Goal: Complete Application Form: Complete application form

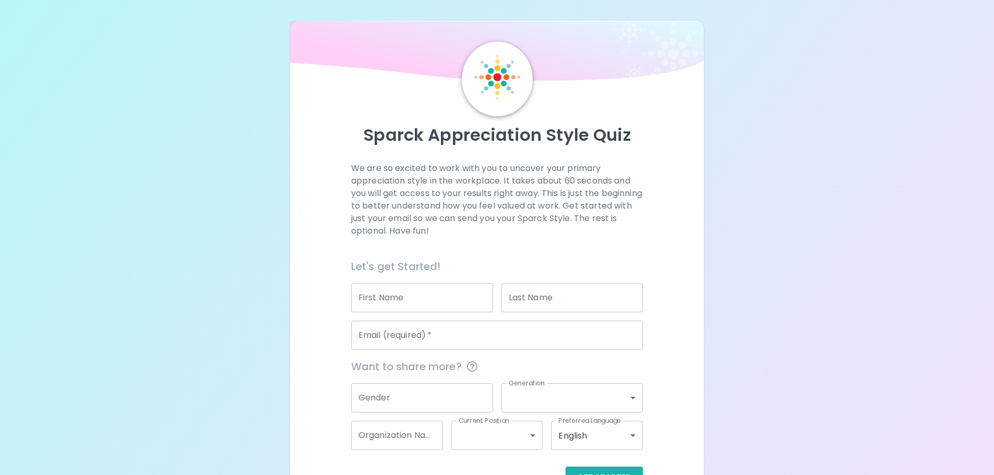
scroll to position [34, 0]
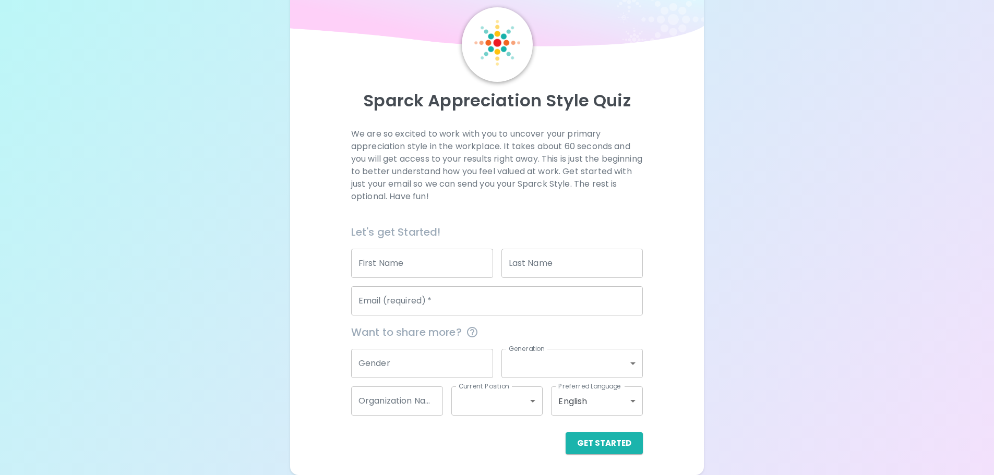
click at [414, 268] on input "First Name" at bounding box center [422, 263] width 142 height 29
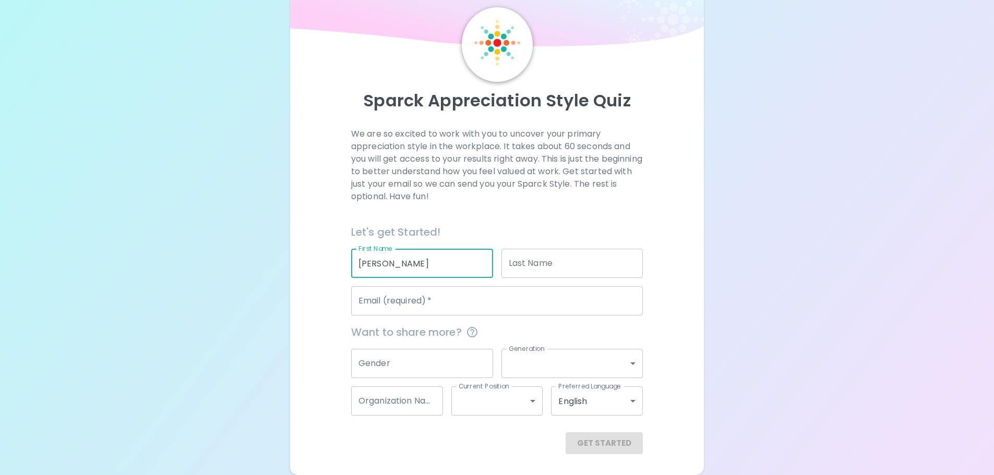
type input "[PERSON_NAME]"
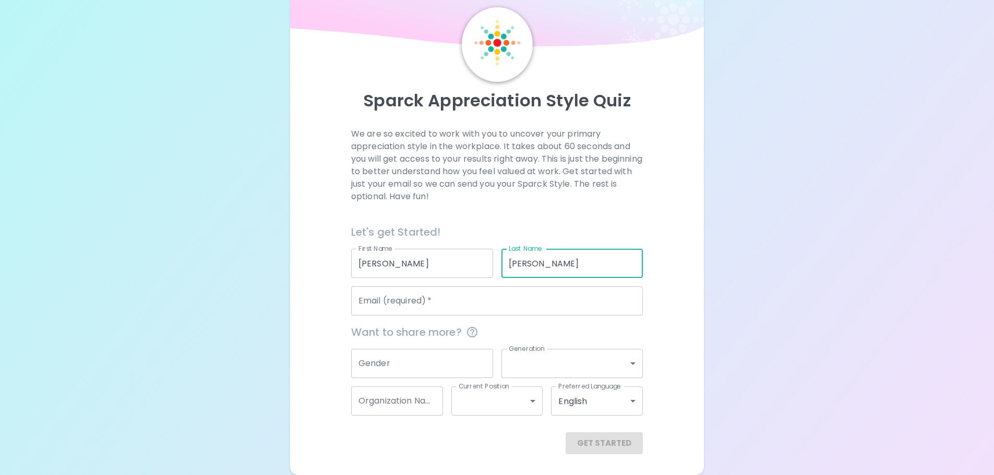
type input "[PERSON_NAME]"
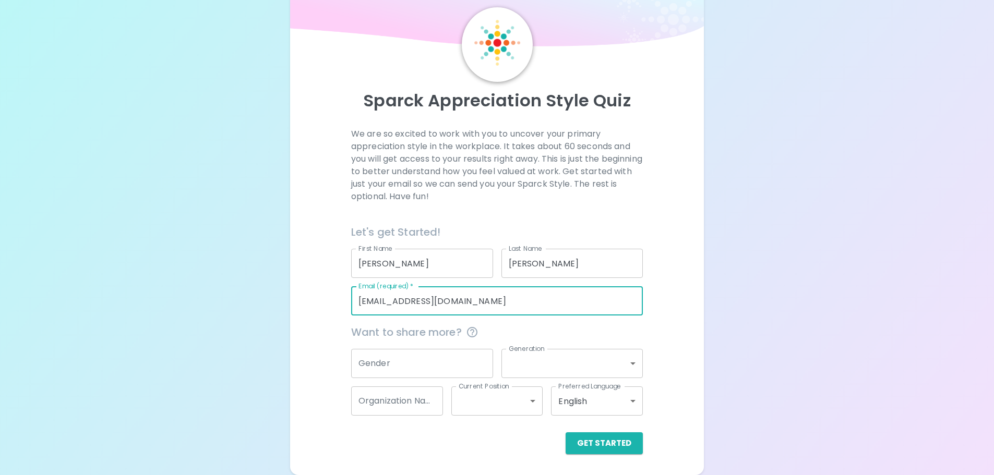
type input "[EMAIL_ADDRESS][DOMAIN_NAME]"
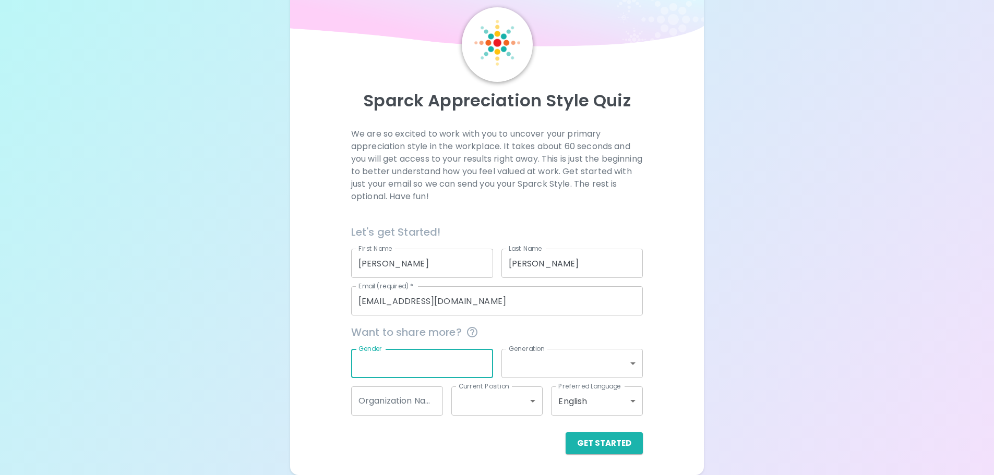
click at [421, 369] on input "Gender" at bounding box center [422, 363] width 142 height 29
type input "[DEMOGRAPHIC_DATA]"
click at [579, 368] on body "Sparck Appreciation Style Quiz We are so excited to work with you to uncover yo…" at bounding box center [497, 229] width 994 height 526
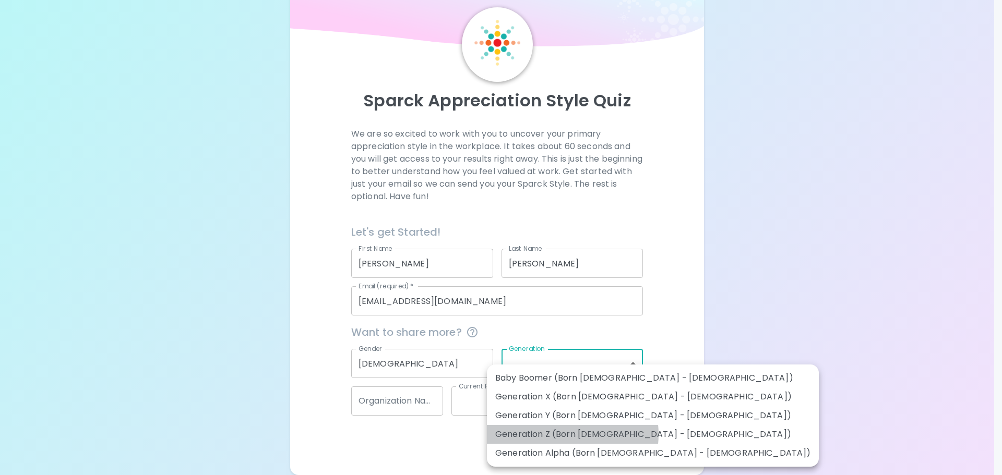
click at [569, 435] on li "Generation Z (Born [DEMOGRAPHIC_DATA] - [DEMOGRAPHIC_DATA])" at bounding box center [653, 434] width 332 height 19
type input "generation_z"
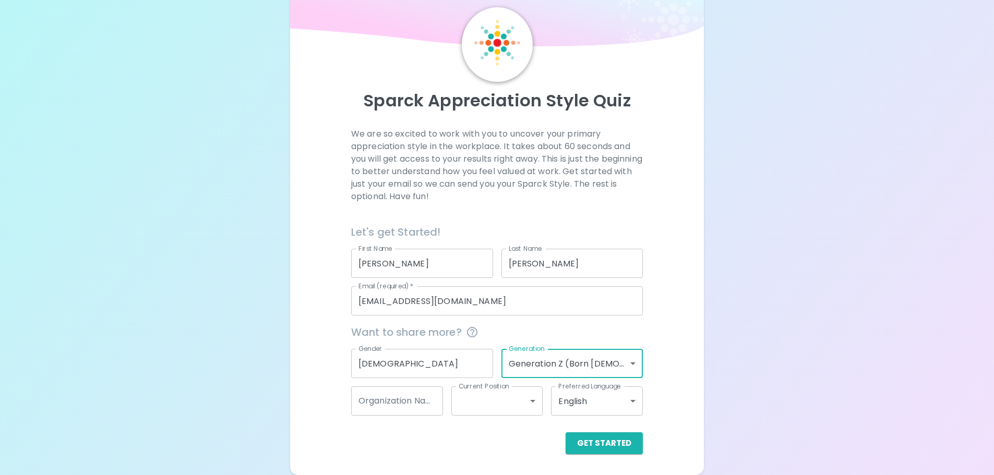
click at [465, 404] on body "Sparck Appreciation Style Quiz We are so excited to work with you to uncover yo…" at bounding box center [497, 229] width 994 height 526
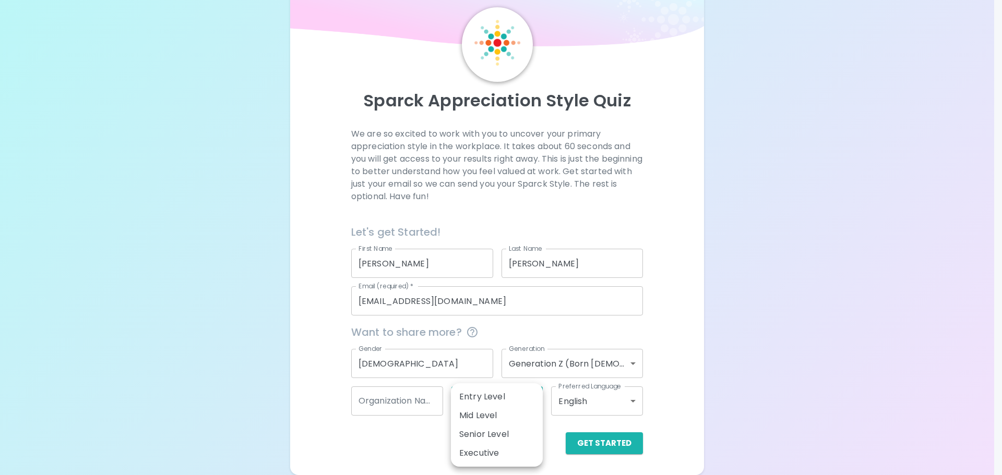
click at [485, 397] on li "Entry Level" at bounding box center [497, 397] width 92 height 19
type input "entry_level"
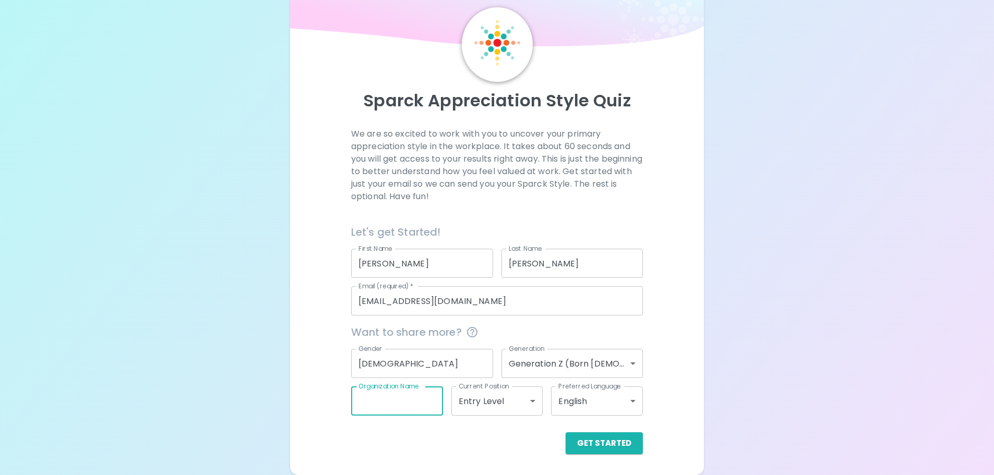
click at [416, 411] on input "Organization Name" at bounding box center [397, 401] width 92 height 29
type input "Prolink"
click at [611, 437] on button "Get Started" at bounding box center [604, 444] width 77 height 22
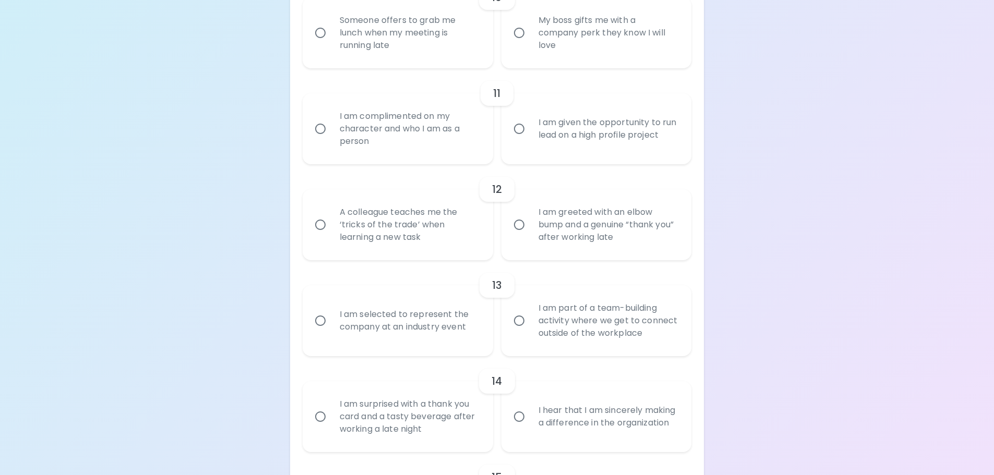
scroll to position [1266, 0]
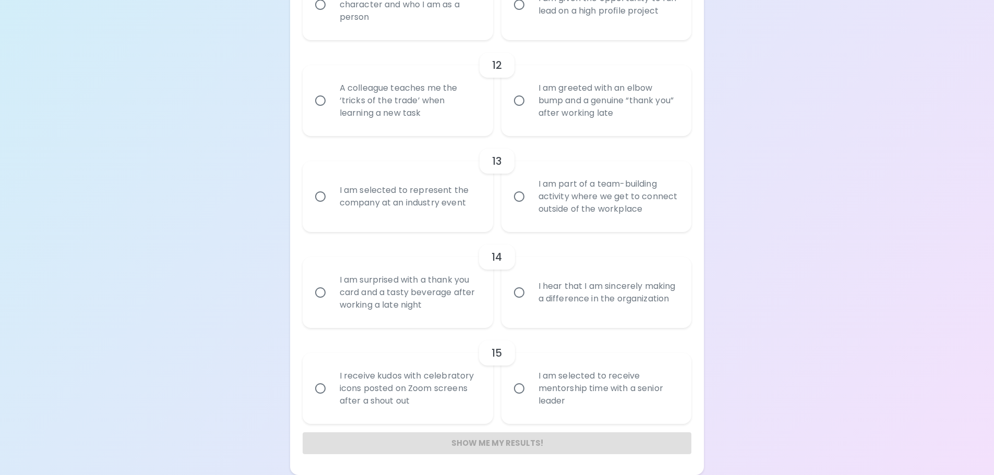
click at [618, 390] on div "I am selected to receive mentorship time with a senior leader" at bounding box center [608, 388] width 156 height 63
click at [530, 390] on input "I am selected to receive mentorship time with a senior leader" at bounding box center [519, 389] width 22 height 22
radio input "true"
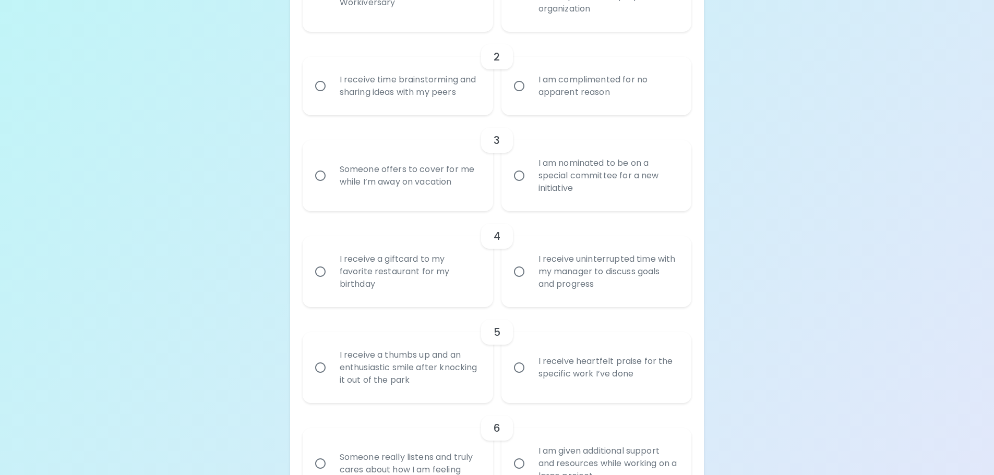
scroll to position [66, 0]
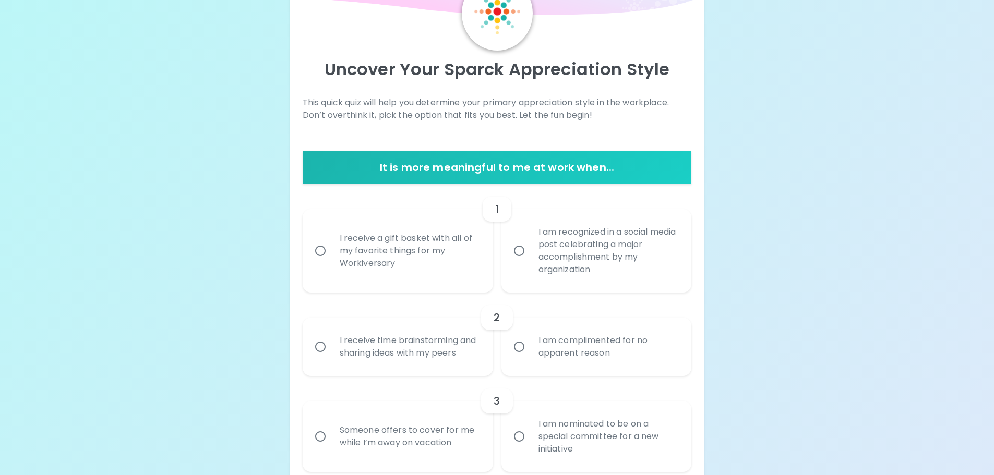
click at [610, 256] on div "I am recognized in a social media post celebrating a major accomplishment by my…" at bounding box center [608, 250] width 156 height 75
click at [530, 256] on input "I am recognized in a social media post celebrating a major accomplishment by my…" at bounding box center [519, 251] width 22 height 22
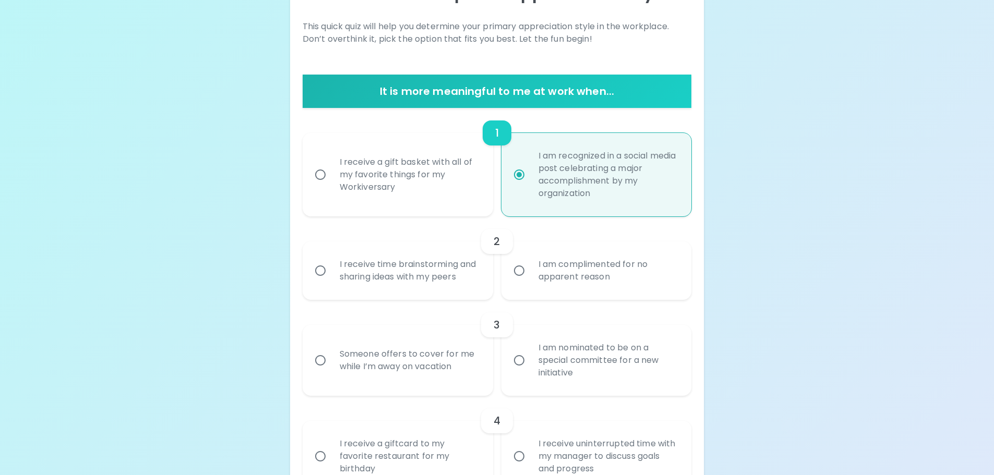
scroll to position [97, 0]
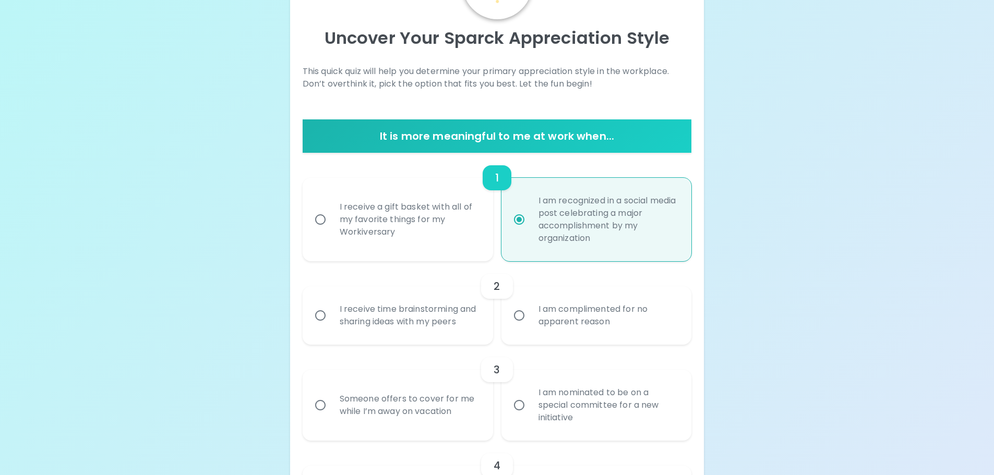
radio input "true"
click at [432, 236] on div "I receive a gift basket with all of my favorite things for my Workiversary" at bounding box center [409, 219] width 156 height 63
click at [331, 231] on input "I receive a gift basket with all of my favorite things for my Workiversary" at bounding box center [320, 220] width 22 height 22
radio input "false"
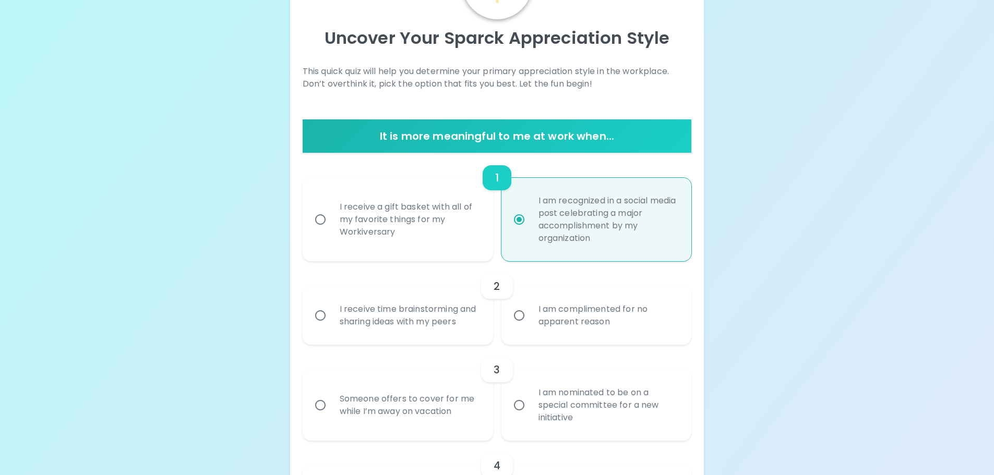
radio input "true"
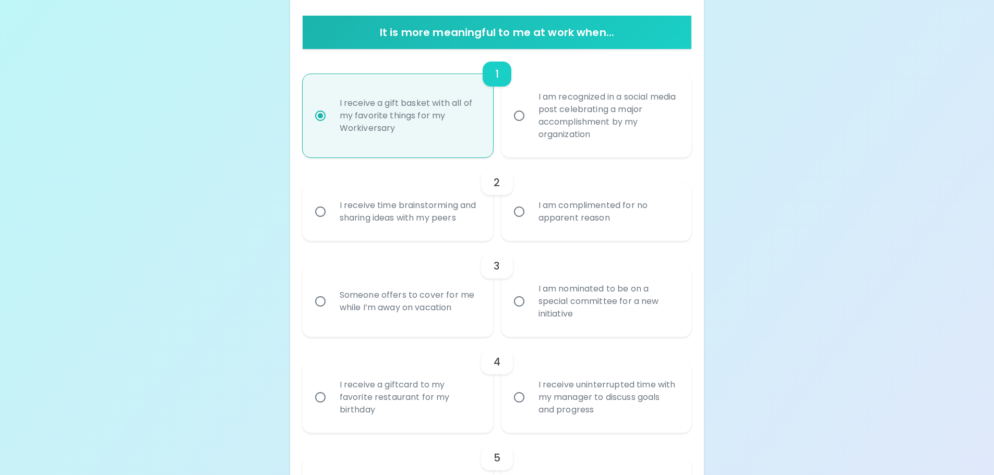
scroll to position [201, 0]
radio input "true"
click at [427, 235] on div "I receive time brainstorming and sharing ideas with my peers" at bounding box center [409, 211] width 156 height 50
click at [331, 222] on input "I receive time brainstorming and sharing ideas with my peers" at bounding box center [320, 211] width 22 height 22
radio input "false"
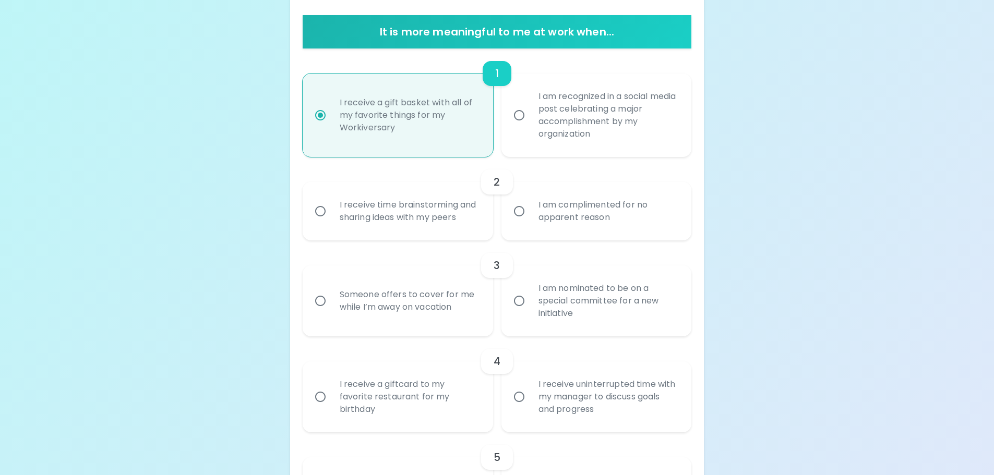
radio input "true"
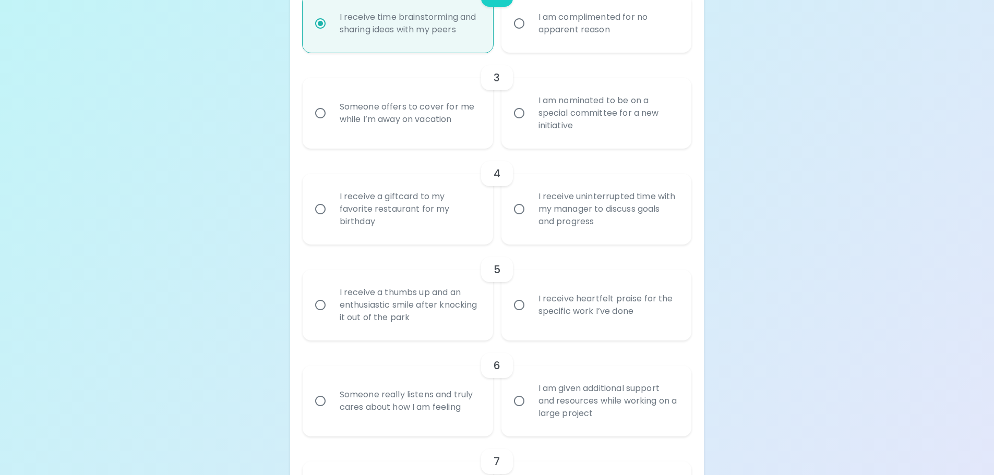
scroll to position [337, 0]
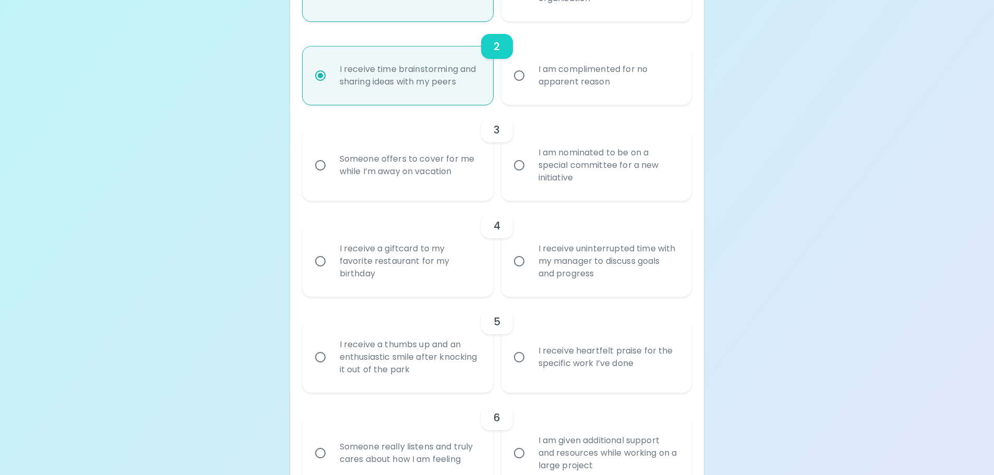
radio input "true"
click at [437, 173] on div "Someone offers to cover for me while I’m away on vacation" at bounding box center [409, 165] width 156 height 50
click at [331, 173] on input "Someone offers to cover for me while I’m away on vacation" at bounding box center [320, 165] width 22 height 22
radio input "false"
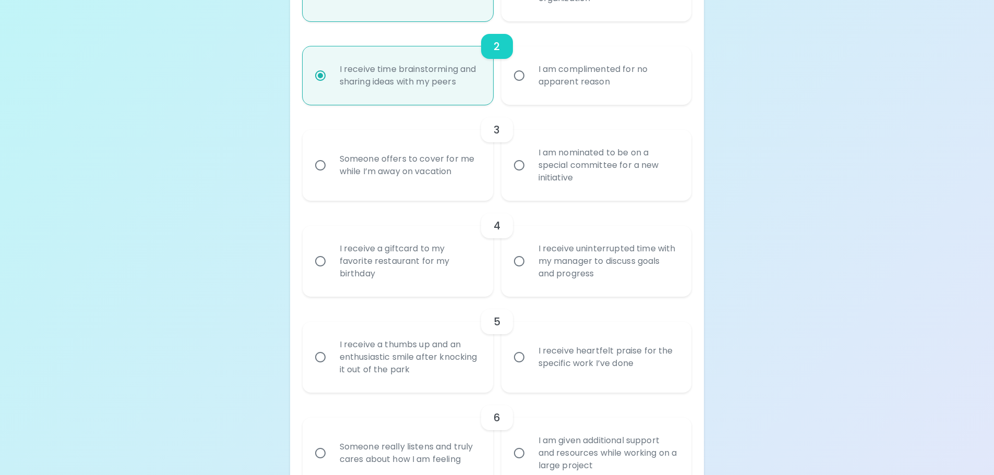
radio input "true"
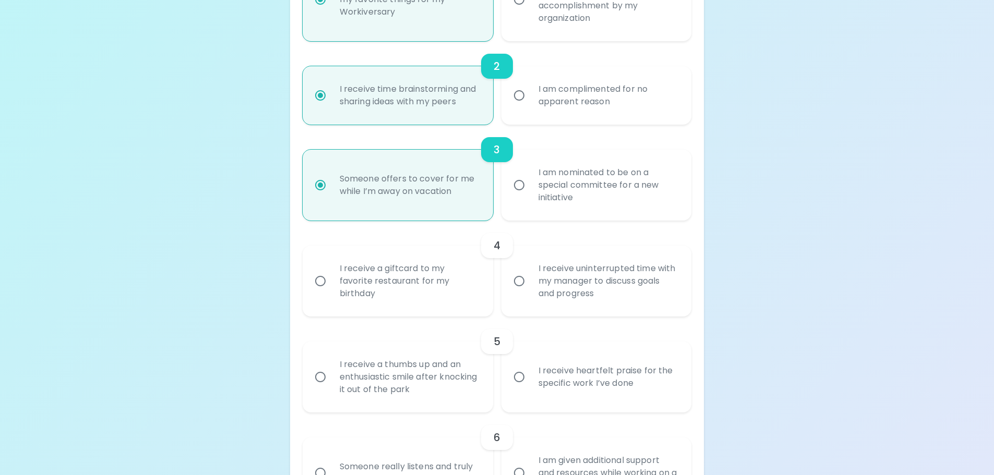
scroll to position [316, 0]
radio input "true"
click at [590, 97] on div "I am complimented for no apparent reason" at bounding box center [608, 96] width 156 height 50
click at [530, 97] on input "I am complimented for no apparent reason" at bounding box center [519, 97] width 22 height 22
radio input "false"
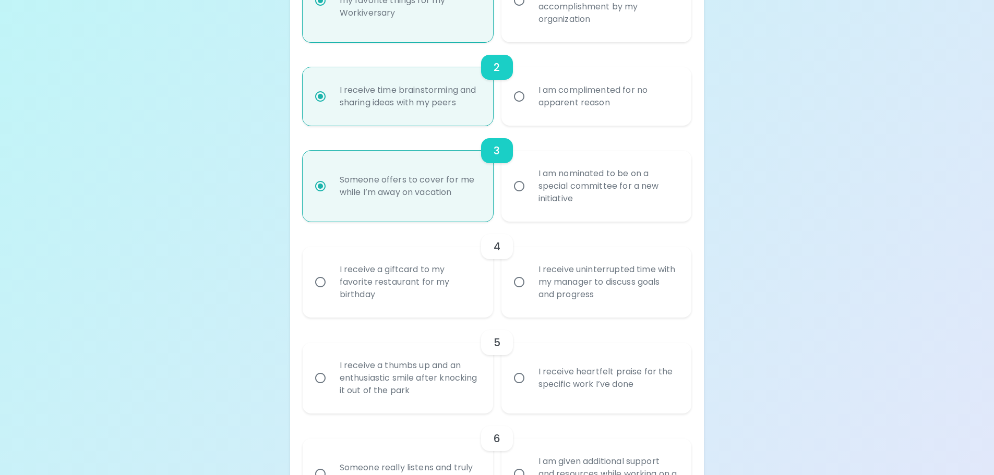
radio input "false"
radio input "true"
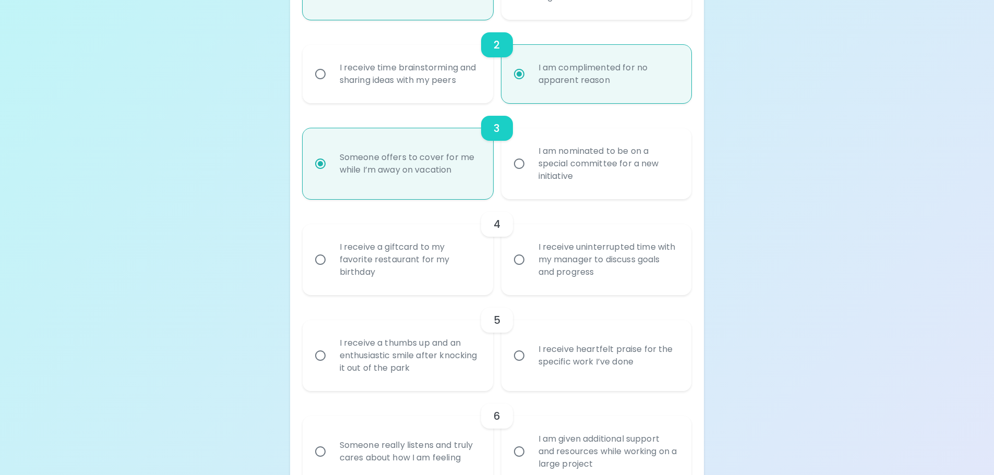
scroll to position [417, 0]
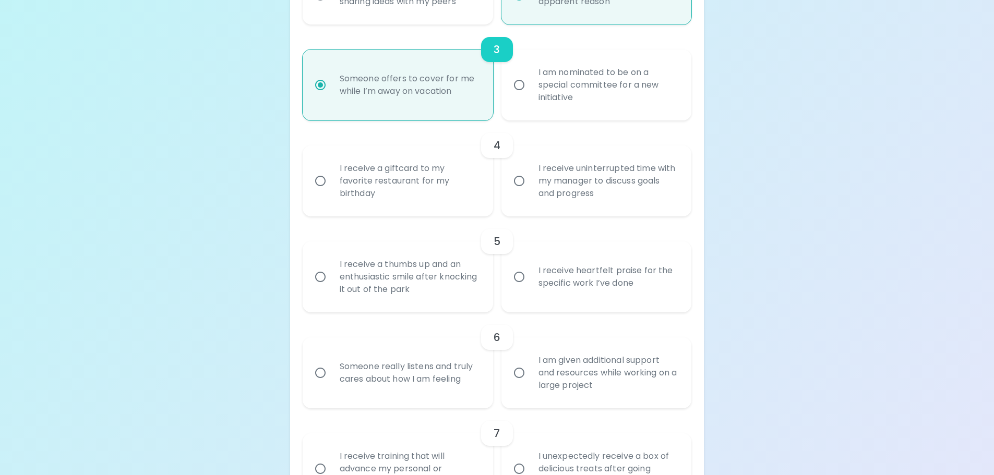
radio input "true"
click at [555, 91] on div "I am nominated to be on a special committee for a new initiative" at bounding box center [608, 85] width 156 height 63
click at [532, 92] on div "I am nominated to be on a special committee for a new initiative" at bounding box center [608, 85] width 156 height 63
radio input "true"
click at [511, 89] on input "I am nominated to be on a special committee for a new initiative" at bounding box center [519, 85] width 22 height 22
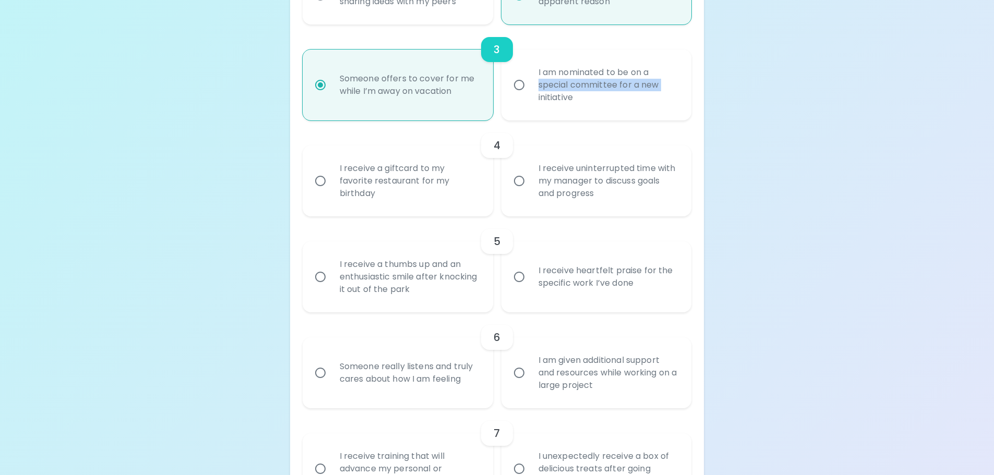
radio input "false"
radio input "true"
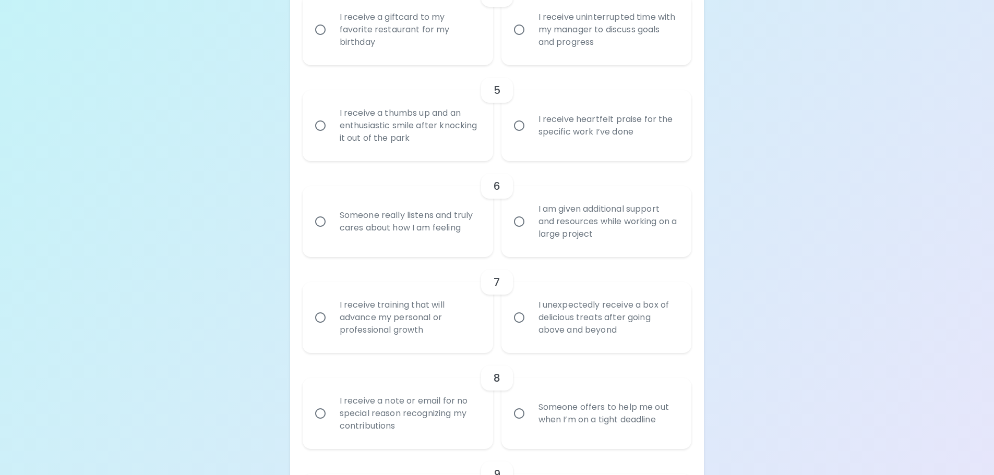
scroll to position [574, 0]
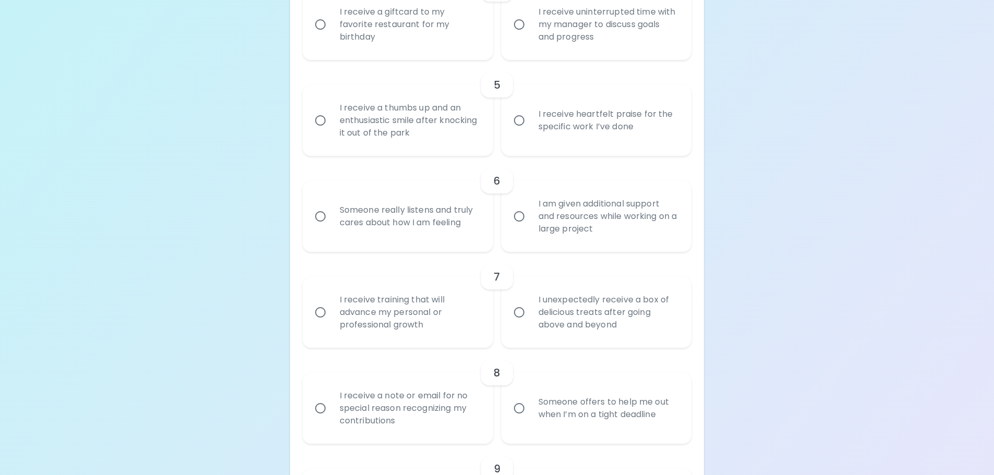
radio input "true"
click at [569, 129] on div "I receive heartfelt praise for the specific work I’ve done" at bounding box center [608, 120] width 156 height 50
click at [530, 129] on input "I receive heartfelt praise for the specific work I’ve done" at bounding box center [519, 121] width 22 height 22
radio input "false"
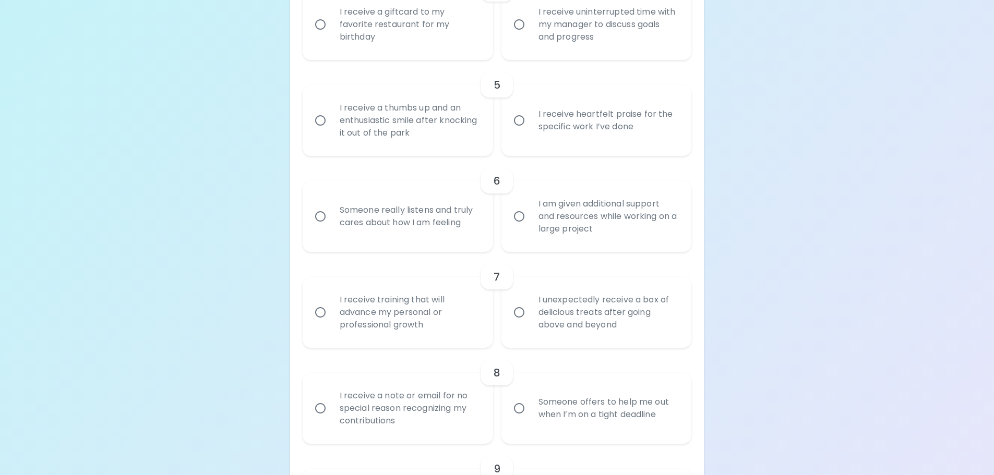
radio input "false"
radio input "true"
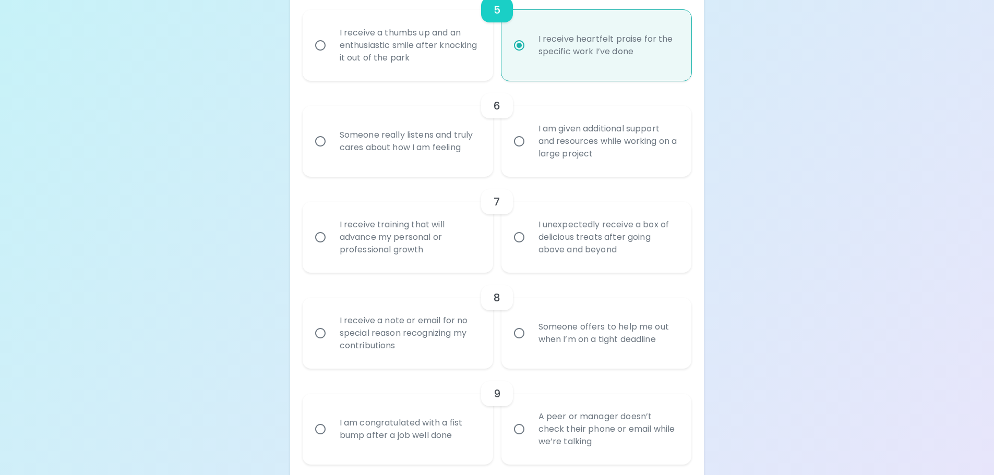
scroll to position [657, 0]
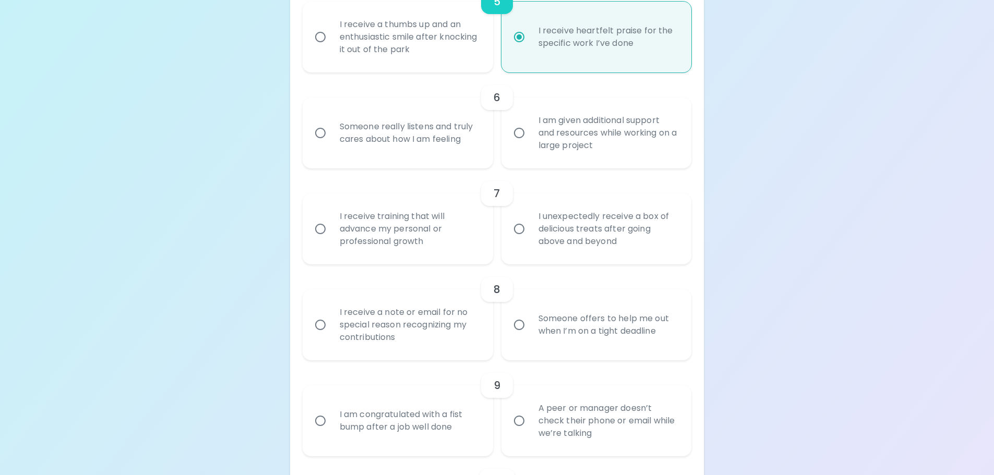
radio input "true"
click at [649, 143] on div "I am given additional support and resources while working on a large project" at bounding box center [608, 133] width 156 height 63
click at [530, 143] on input "I am given additional support and resources while working on a large project" at bounding box center [519, 133] width 22 height 22
radio input "false"
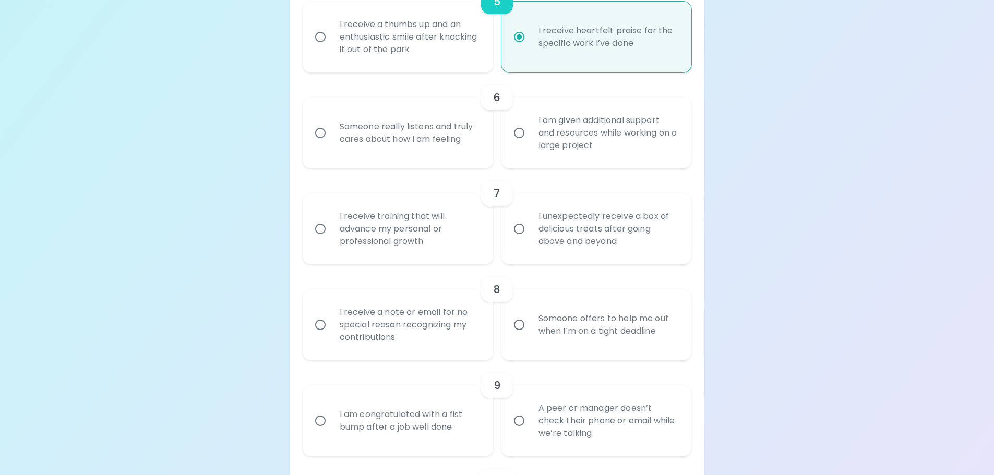
radio input "false"
radio input "true"
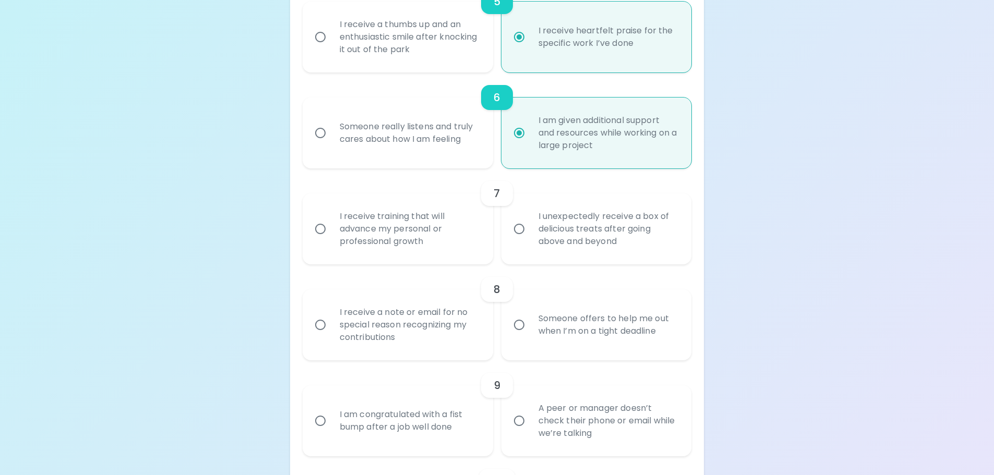
scroll to position [741, 0]
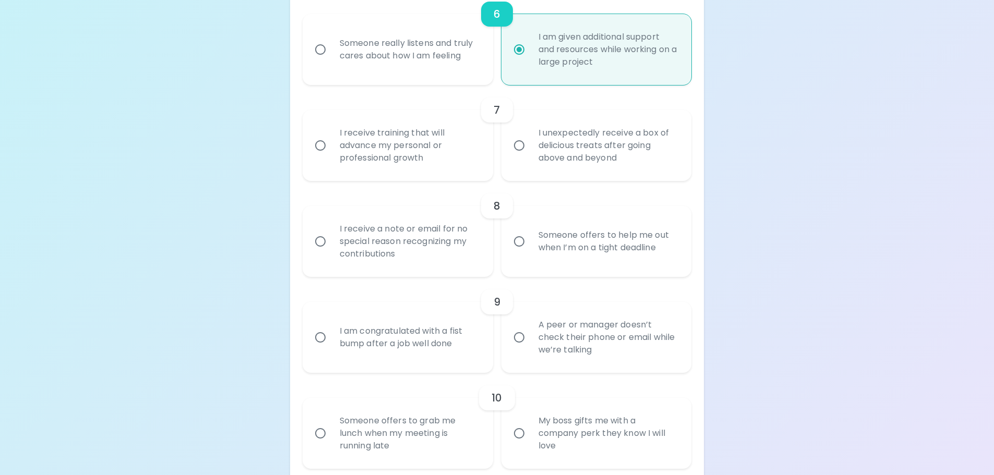
radio input "true"
click at [410, 155] on div "I receive training that will advance my personal or professional growth" at bounding box center [409, 145] width 156 height 63
click at [331, 155] on input "I receive training that will advance my personal or professional growth" at bounding box center [320, 146] width 22 height 22
radio input "false"
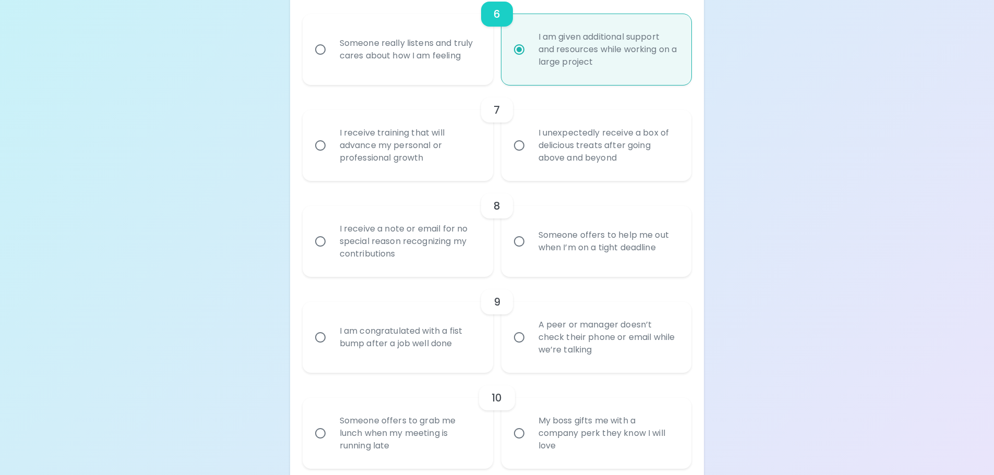
radio input "false"
radio input "true"
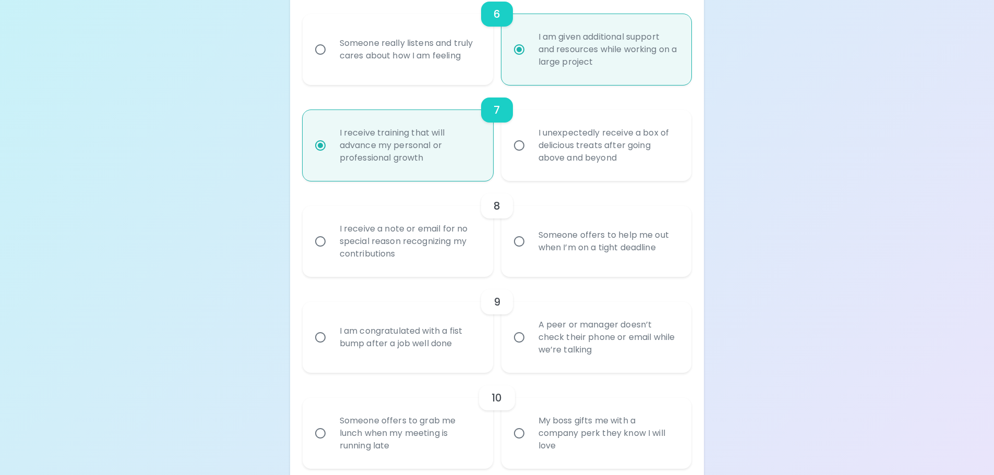
scroll to position [824, 0]
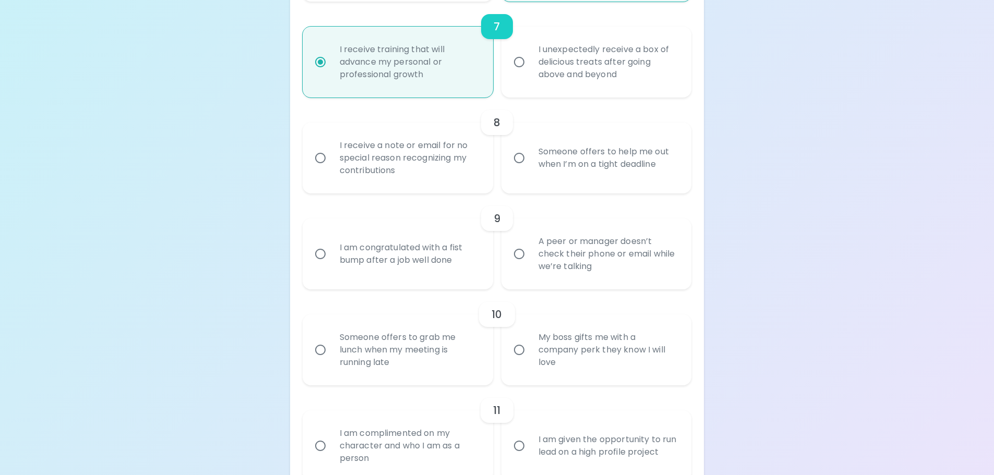
radio input "true"
click at [526, 161] on input "Someone offers to help me out when I’m on a tight deadline" at bounding box center [519, 158] width 22 height 22
radio input "false"
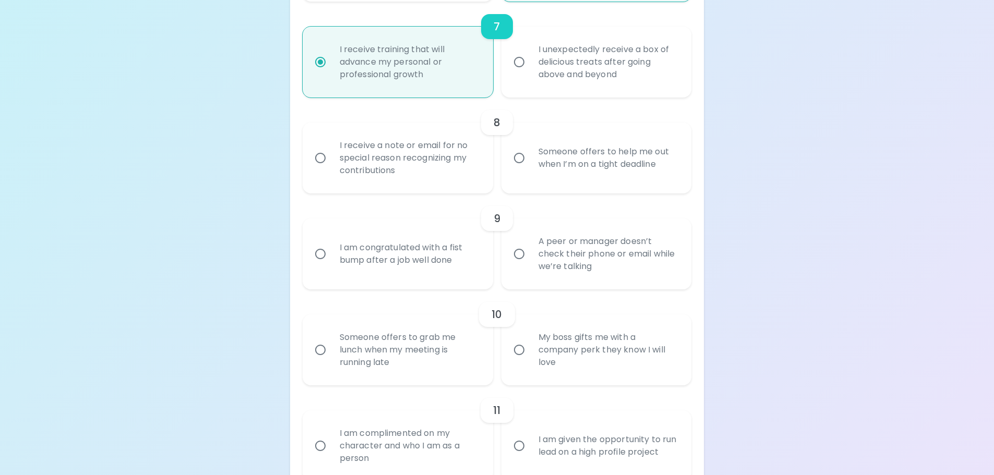
radio input "false"
radio input "true"
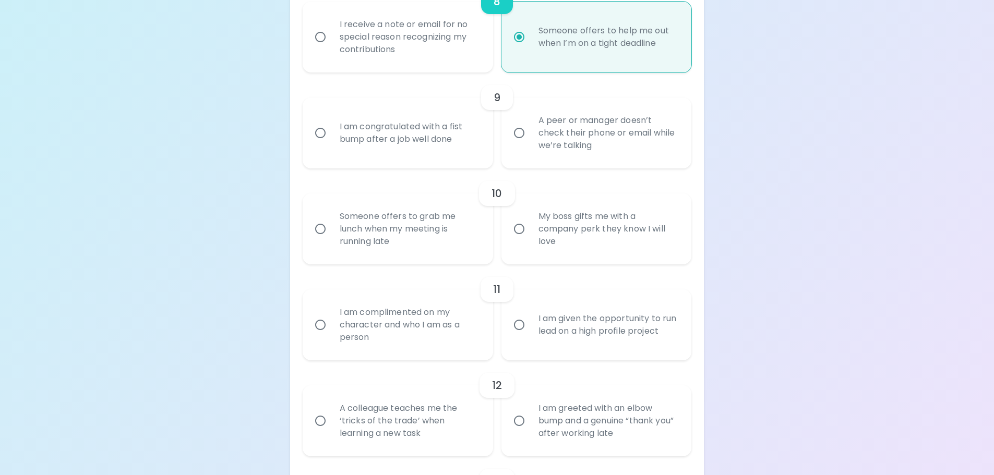
scroll to position [908, 0]
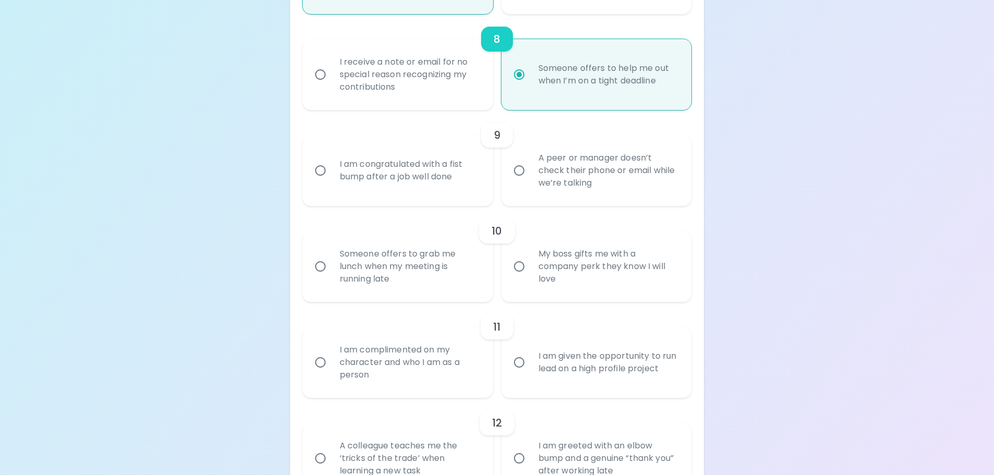
radio input "true"
click at [640, 175] on div "A peer or manager doesn’t check their phone or email while we’re talking" at bounding box center [608, 170] width 156 height 63
click at [530, 175] on input "A peer or manager doesn’t check their phone or email while we’re talking" at bounding box center [519, 171] width 22 height 22
radio input "false"
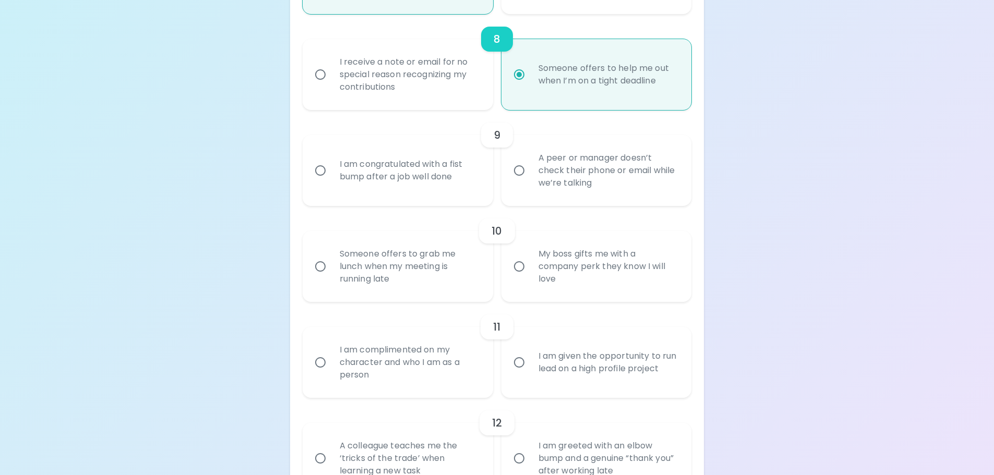
radio input "false"
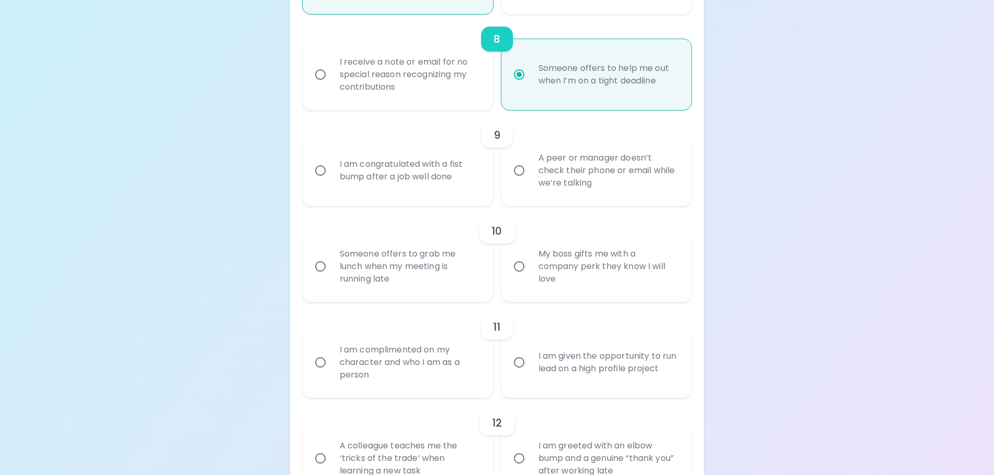
radio input "true"
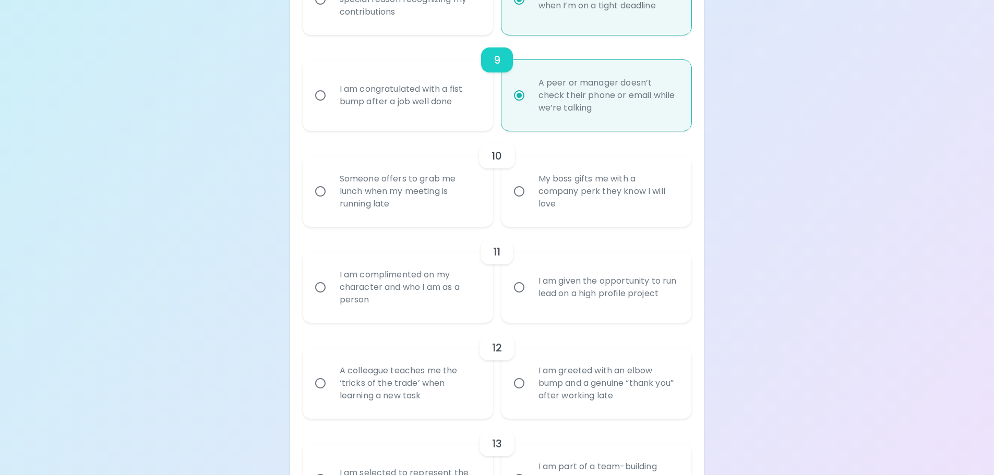
scroll to position [991, 0]
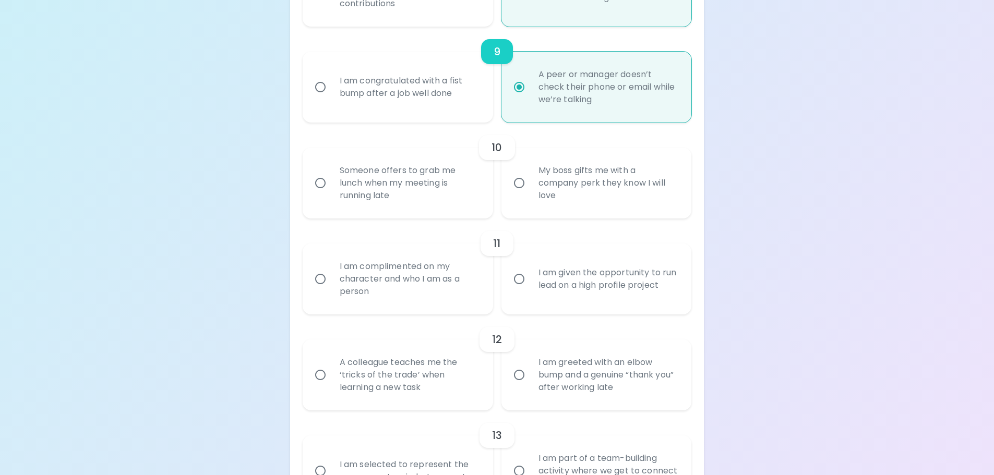
radio input "true"
click at [451, 194] on div "Someone offers to grab me lunch when my meeting is running late" at bounding box center [409, 183] width 156 height 63
click at [331, 194] on input "Someone offers to grab me lunch when my meeting is running late" at bounding box center [320, 183] width 22 height 22
radio input "false"
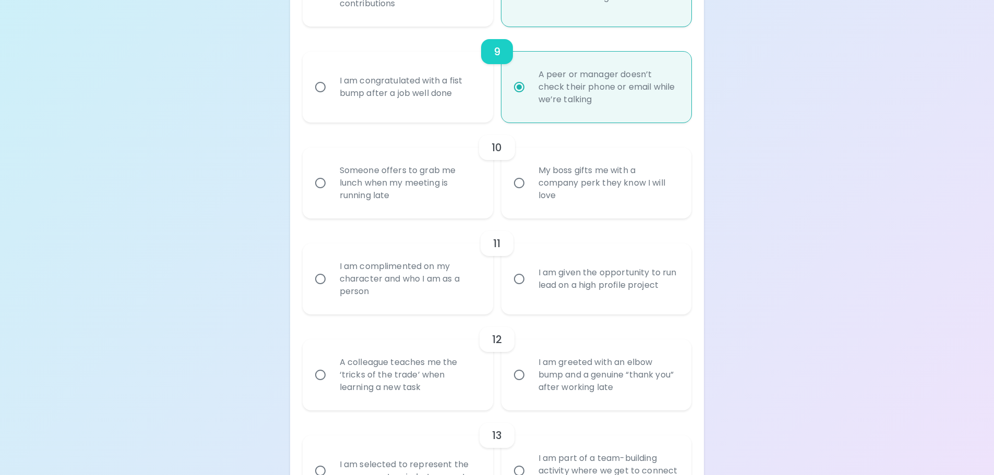
radio input "false"
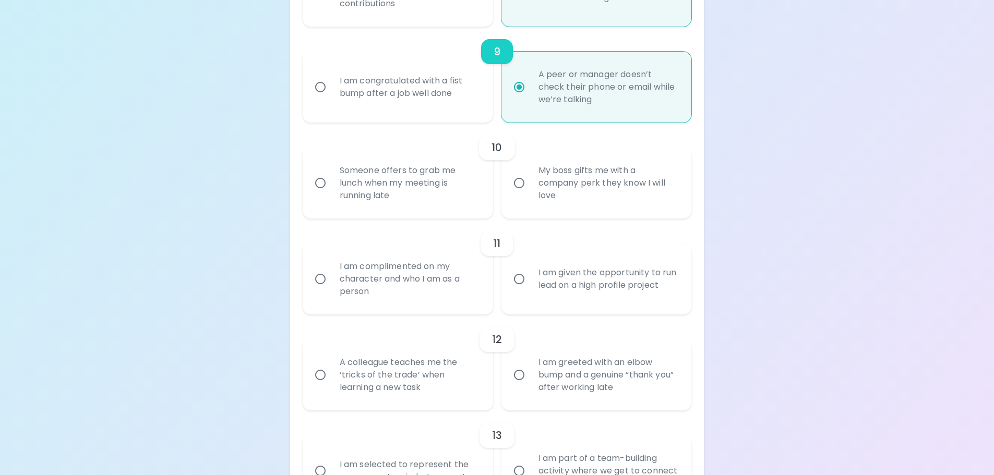
radio input "false"
radio input "true"
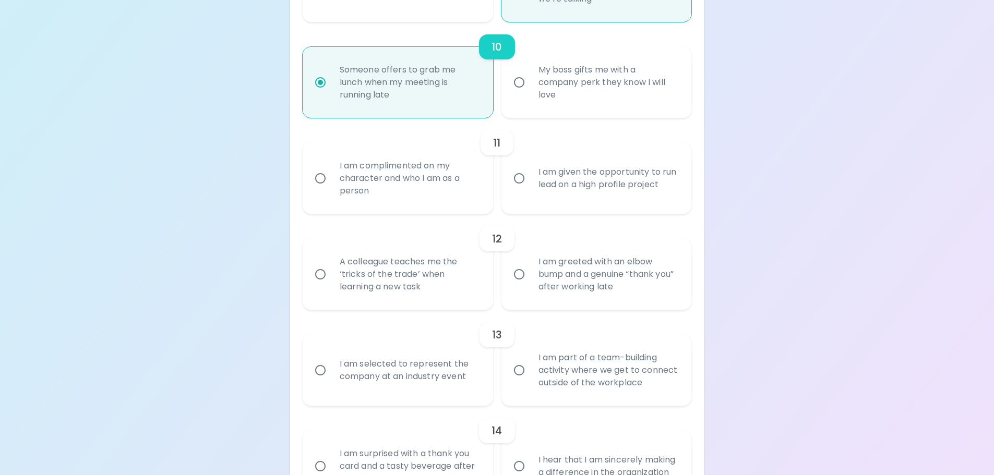
scroll to position [1075, 0]
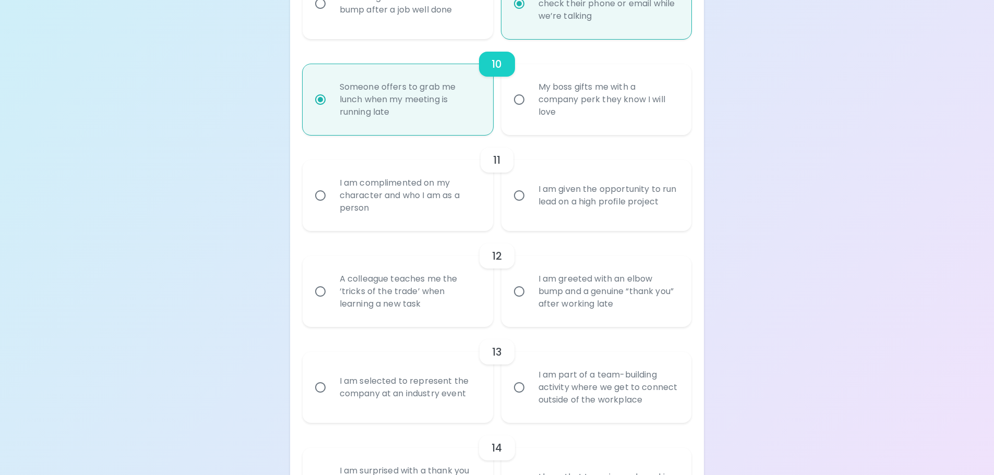
radio input "true"
click at [584, 111] on div "My boss gifts me with a company perk they know I will love" at bounding box center [608, 99] width 156 height 63
click at [530, 111] on input "My boss gifts me with a company perk they know I will love" at bounding box center [519, 100] width 22 height 22
radio input "false"
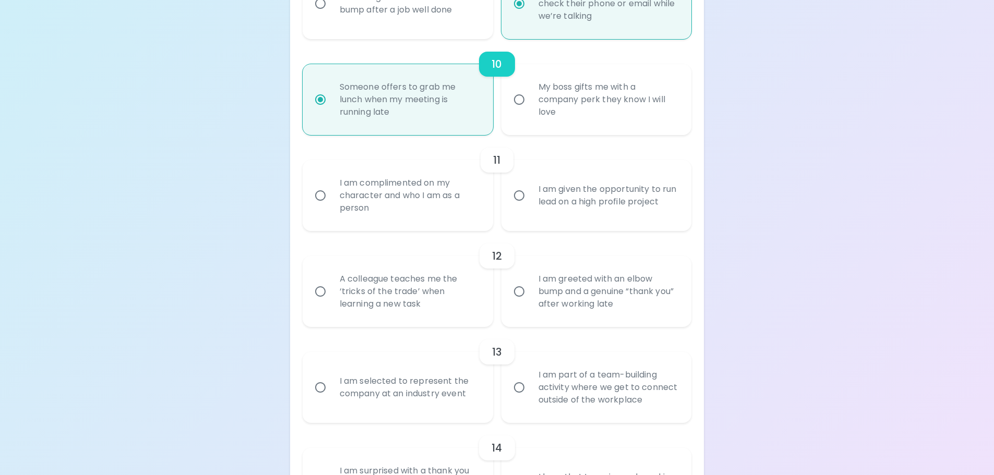
radio input "false"
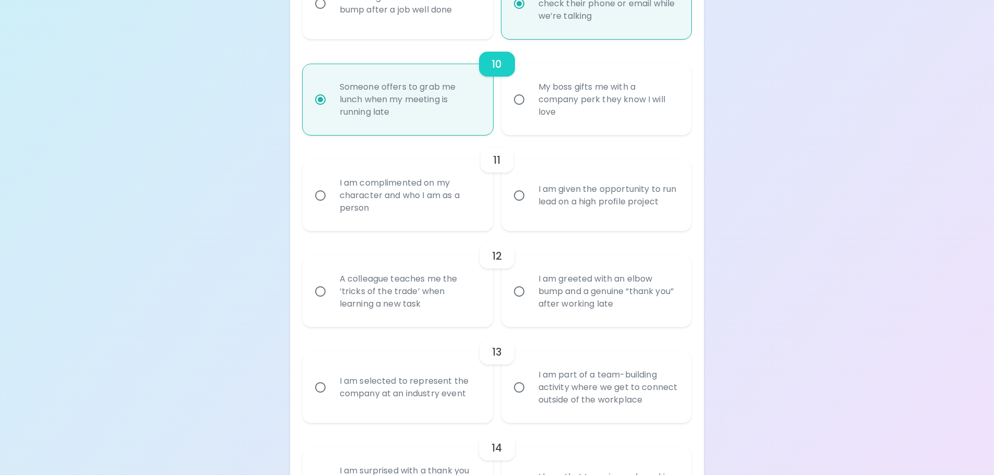
radio input "false"
radio input "true"
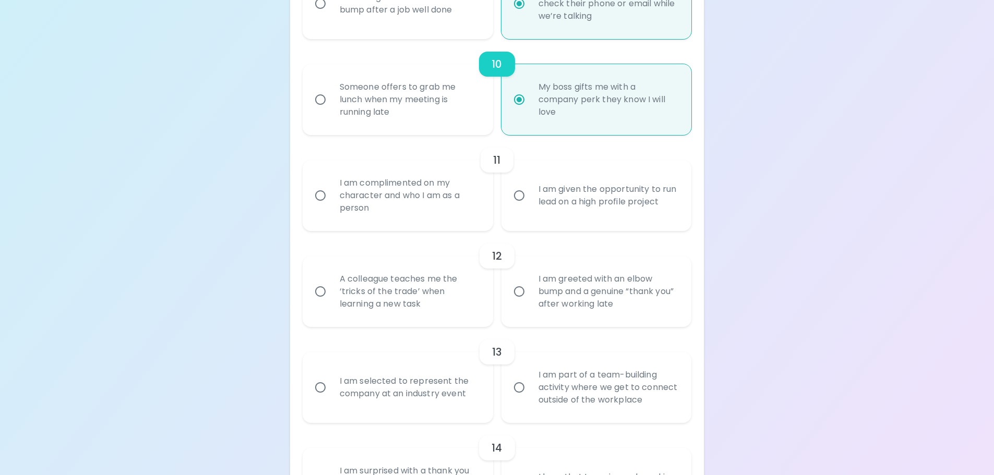
radio input "true"
click at [412, 121] on div "Someone offers to grab me lunch when my meeting is running late" at bounding box center [409, 99] width 156 height 63
click at [331, 111] on input "Someone offers to grab me lunch when my meeting is running late" at bounding box center [320, 100] width 22 height 22
radio input "false"
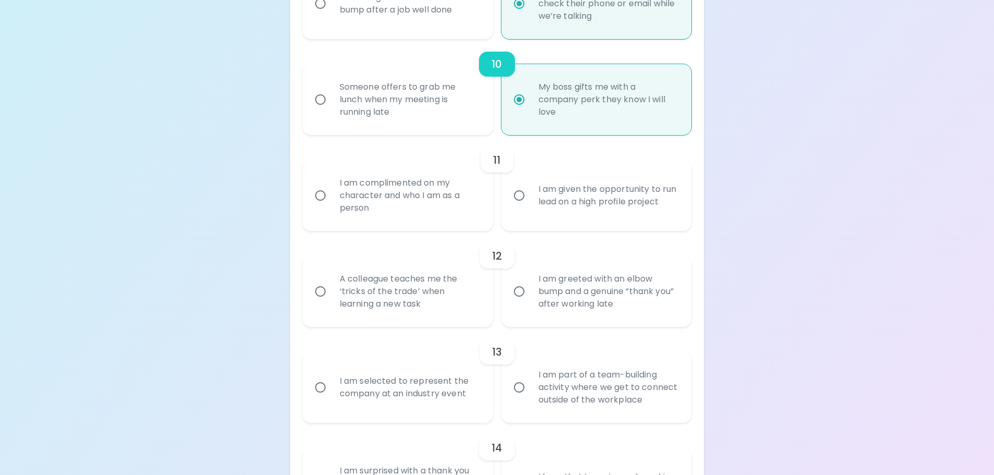
radio input "false"
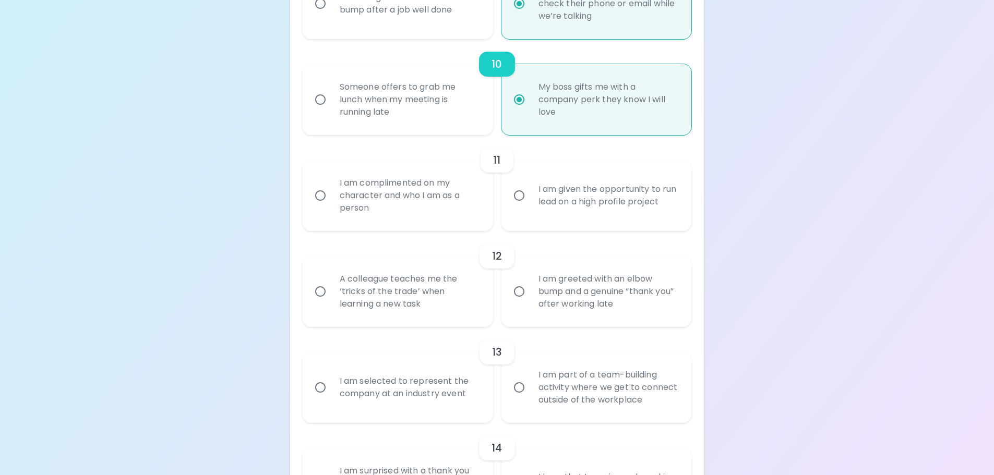
radio input "false"
radio input "true"
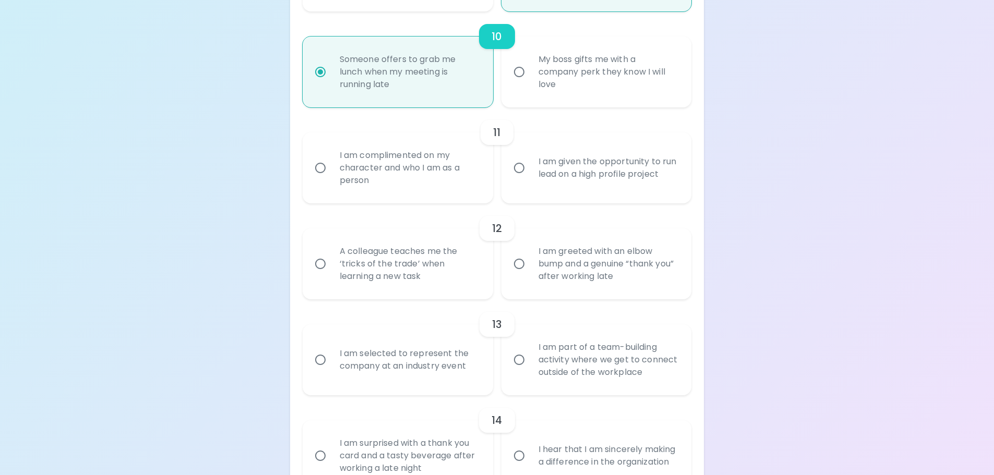
scroll to position [1179, 0]
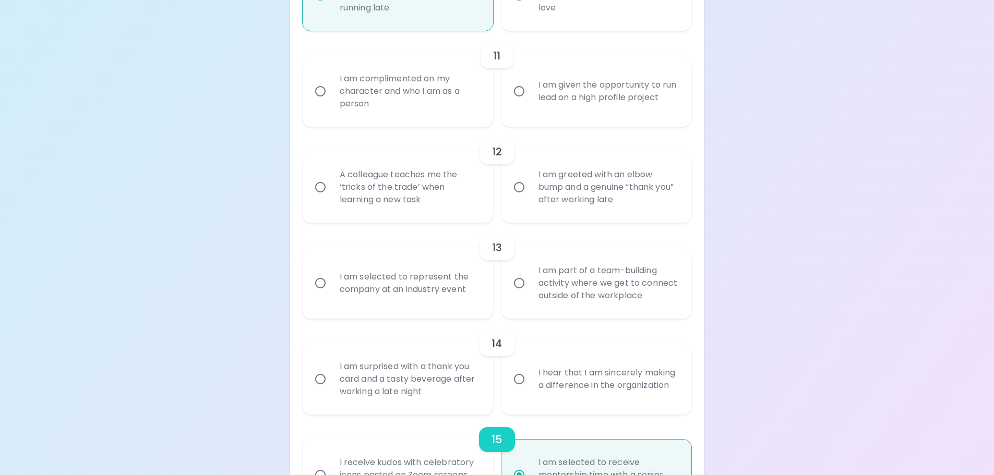
radio input "true"
click at [422, 206] on div "A colleague teaches me the ‘tricks of the trade’ when learning a new task" at bounding box center [409, 187] width 156 height 63
click at [331, 198] on input "A colleague teaches me the ‘tricks of the trade’ when learning a new task" at bounding box center [320, 187] width 22 height 22
radio input "false"
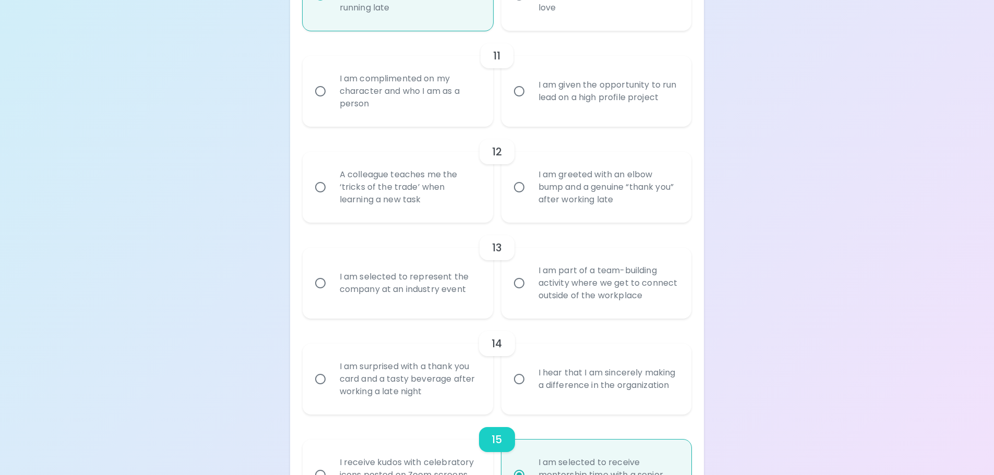
radio input "false"
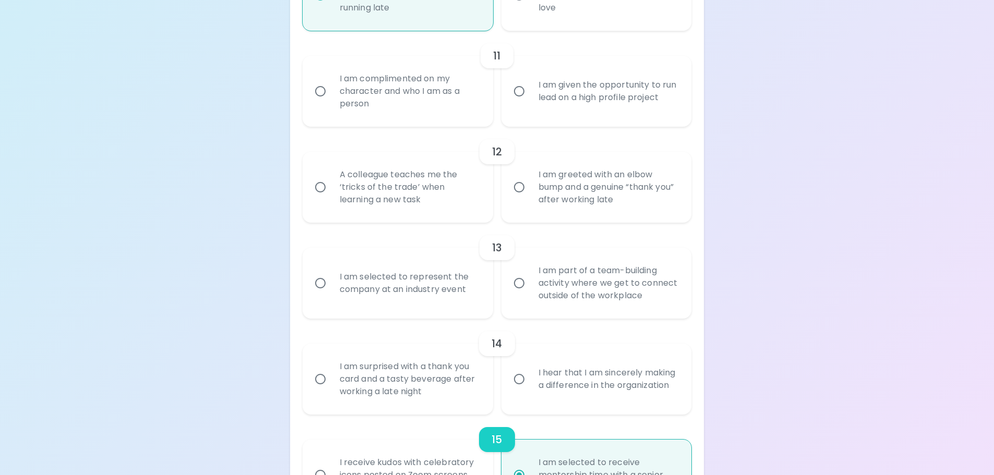
radio input "false"
radio input "true"
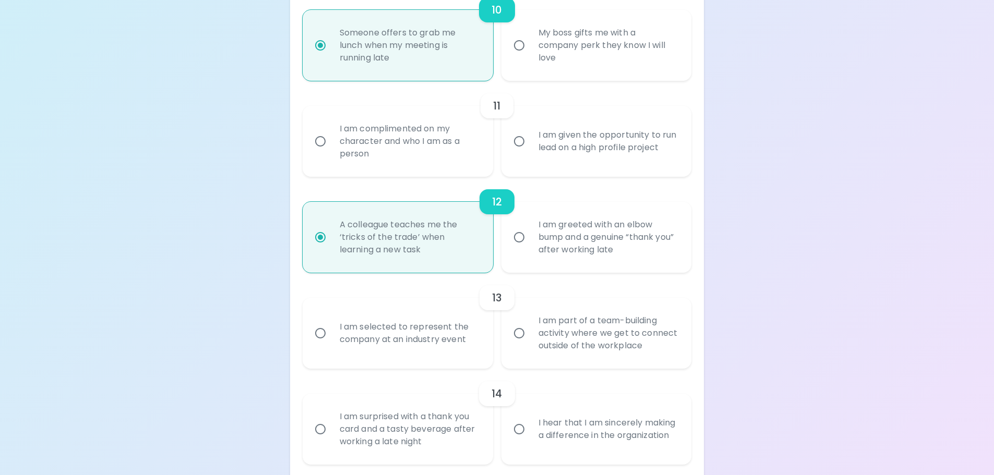
scroll to position [1054, 0]
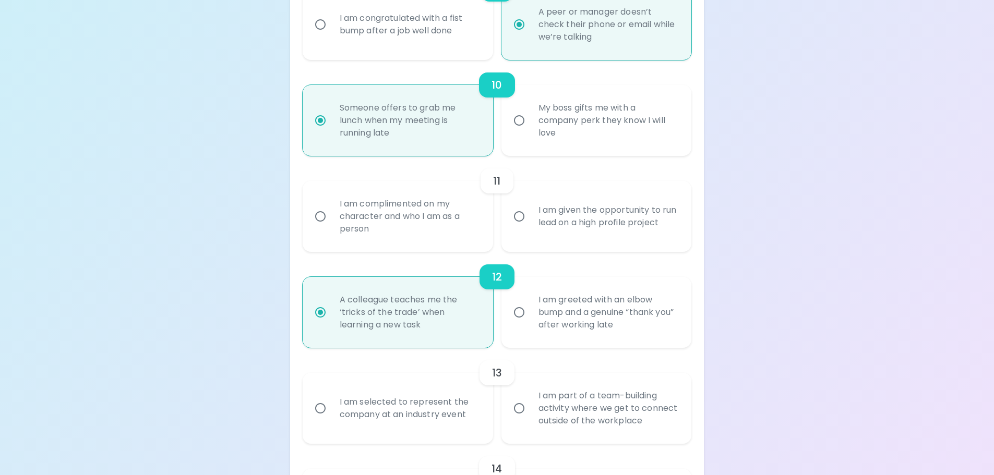
radio input "true"
click at [571, 226] on div "I am given the opportunity to run lead on a high profile project" at bounding box center [608, 216] width 156 height 50
click at [530, 226] on input "I am given the opportunity to run lead on a high profile project" at bounding box center [519, 217] width 22 height 22
radio input "false"
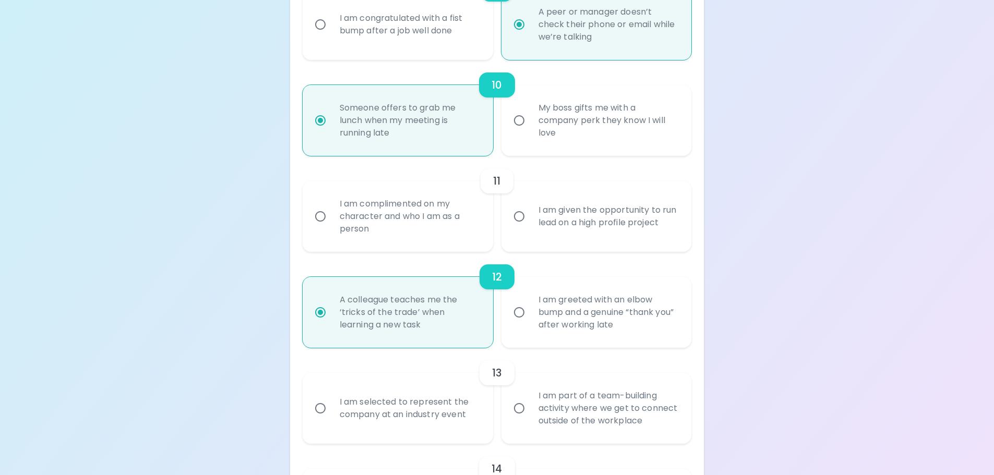
radio input "false"
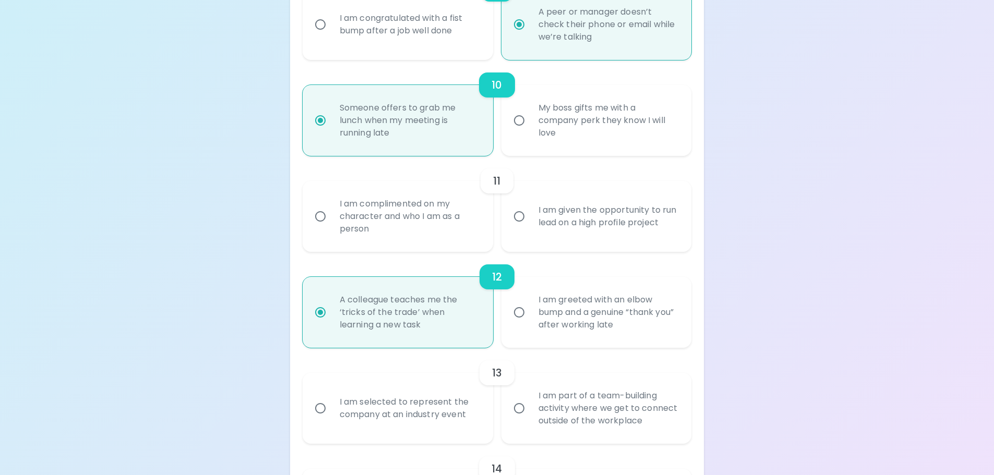
radio input "false"
radio input "true"
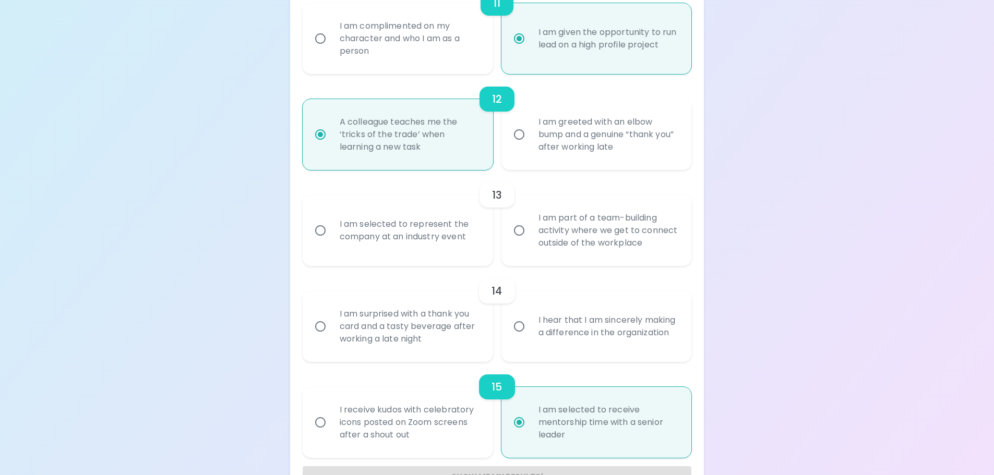
scroll to position [1214, 0]
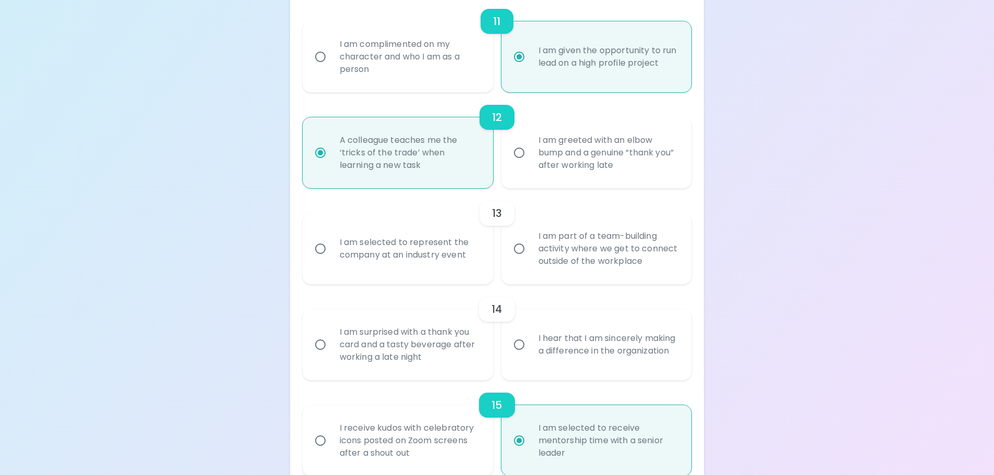
radio input "true"
click at [400, 265] on div "I am selected to represent the company at an industry event" at bounding box center [409, 249] width 156 height 50
click at [331, 260] on input "I am selected to represent the company at an industry event" at bounding box center [320, 249] width 22 height 22
radio input "false"
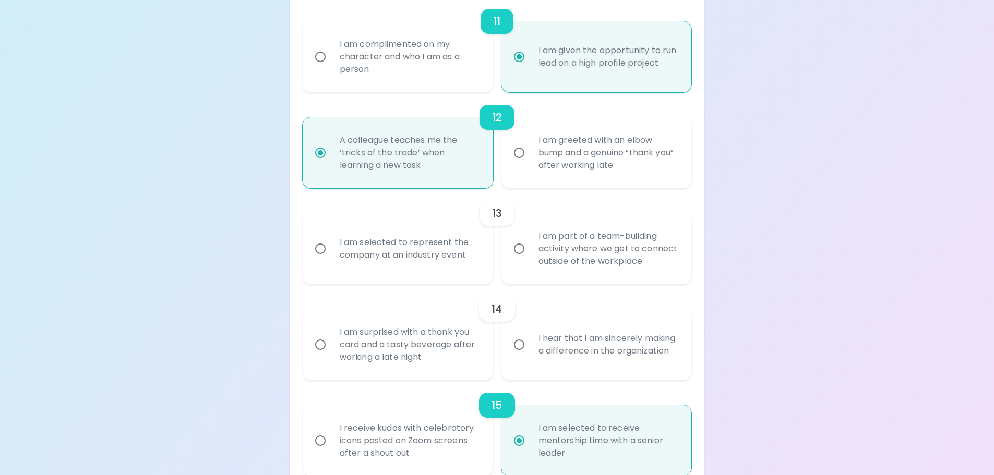
radio input "false"
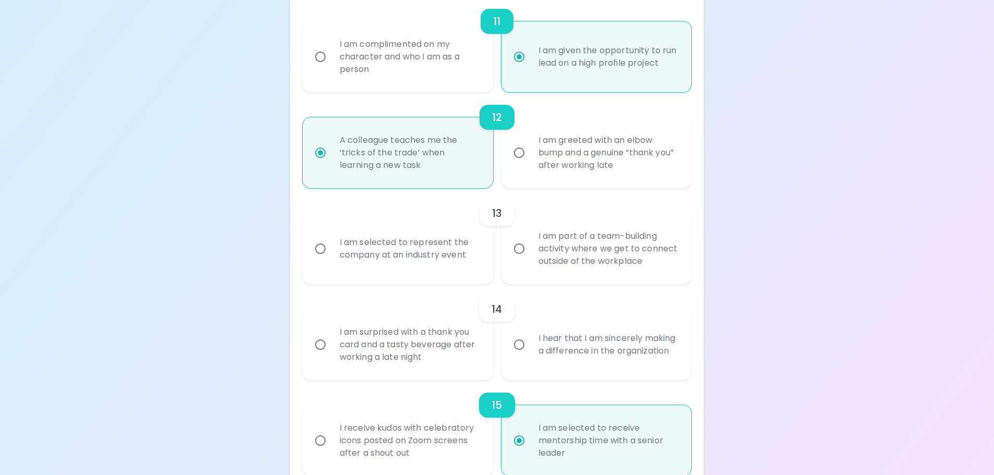
radio input "false"
radio input "true"
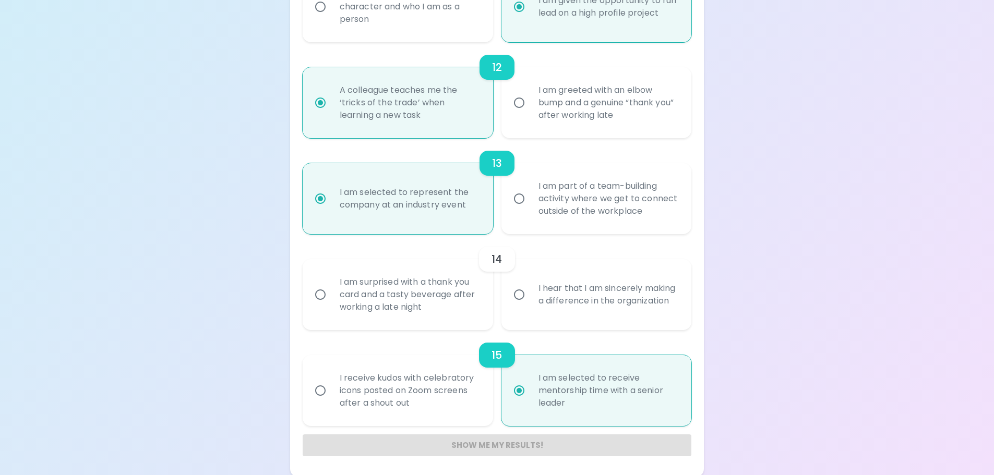
scroll to position [1266, 0]
radio input "true"
click at [474, 300] on div "I am surprised with a thank you card and a tasty beverage after working a late …" at bounding box center [409, 292] width 156 height 63
click at [472, 293] on div "I am surprised with a thank you card and a tasty beverage after working a late …" at bounding box center [409, 292] width 156 height 63
click at [331, 293] on input "I am surprised with a thank you card and a tasty beverage after working a late …" at bounding box center [320, 293] width 22 height 22
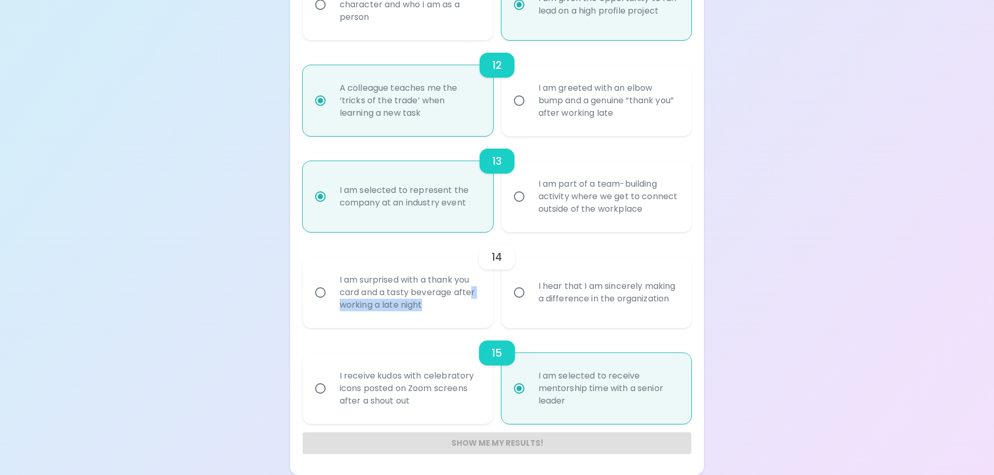
radio input "false"
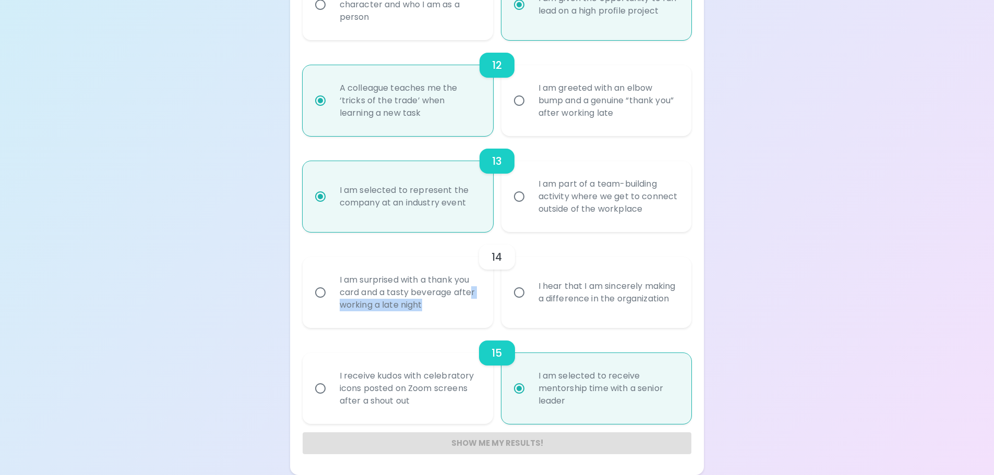
radio input "false"
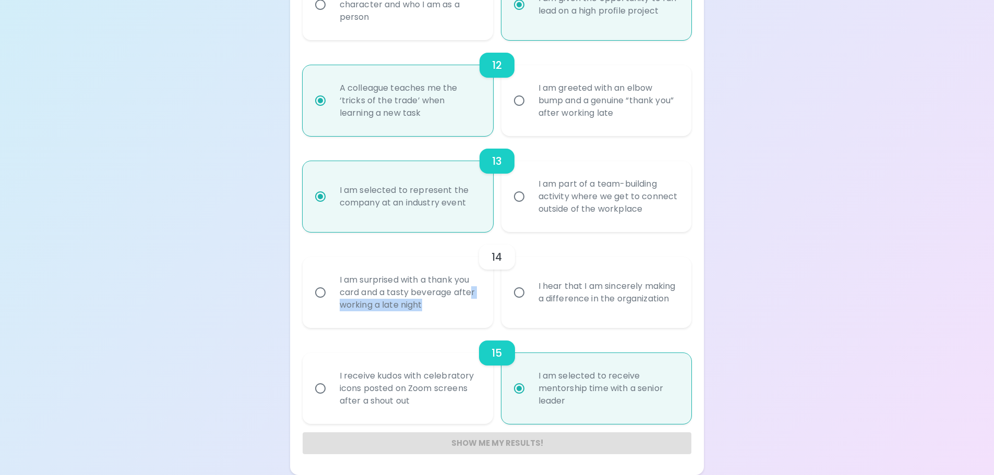
radio input "false"
radio input "true"
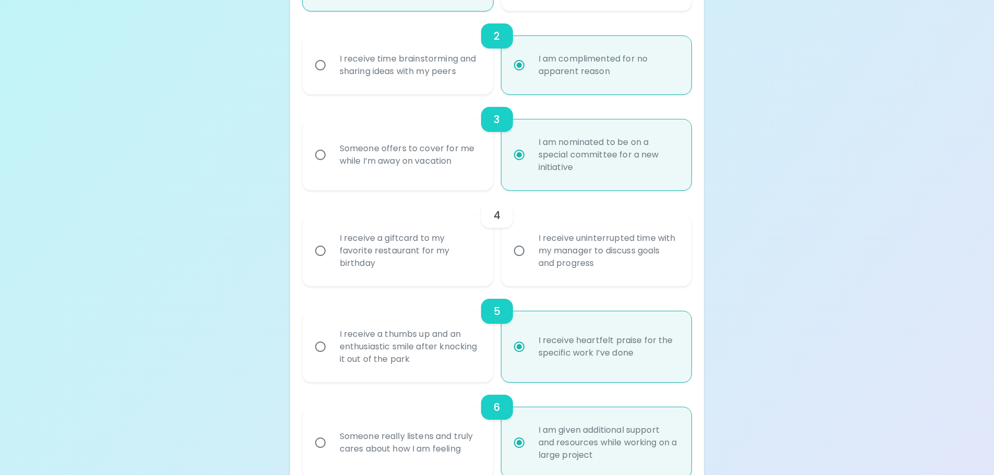
scroll to position [274, 0]
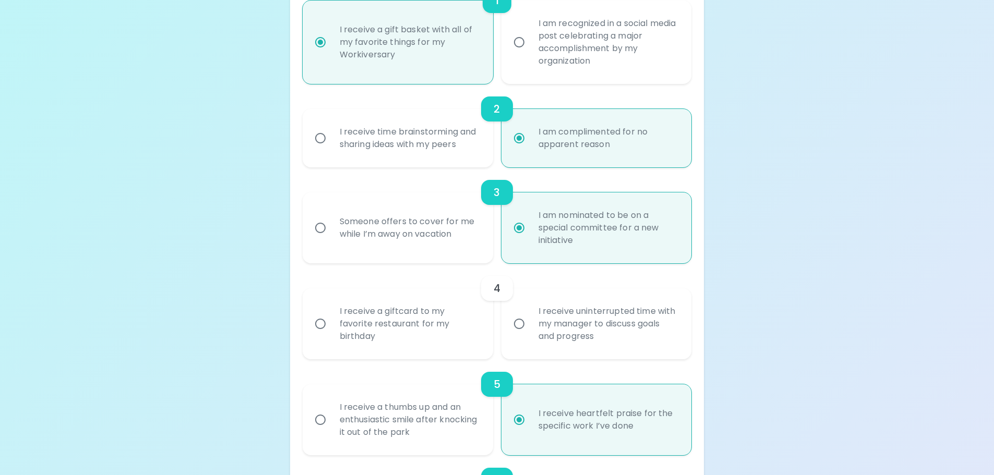
radio input "true"
click at [447, 332] on div "I receive a giftcard to my favorite restaurant for my birthday" at bounding box center [409, 324] width 156 height 63
click at [331, 332] on input "I receive a giftcard to my favorite restaurant for my birthday" at bounding box center [320, 324] width 22 height 22
radio input "false"
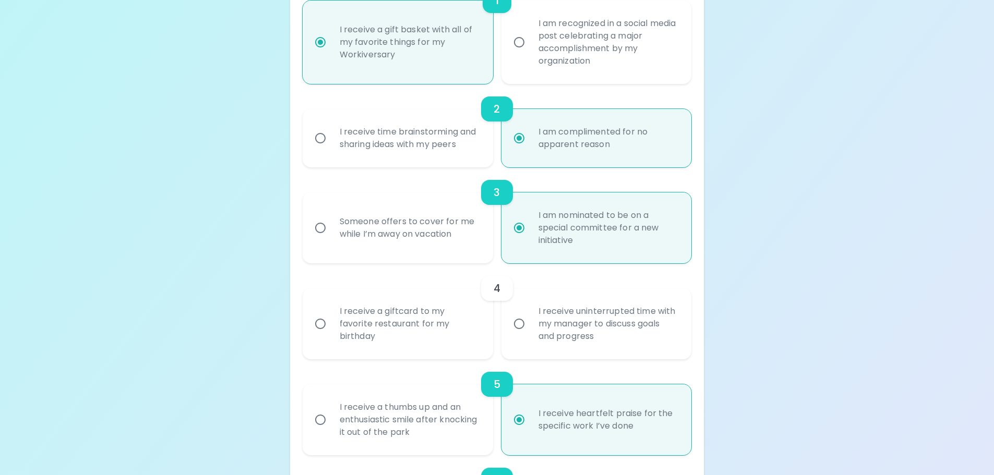
radio input "false"
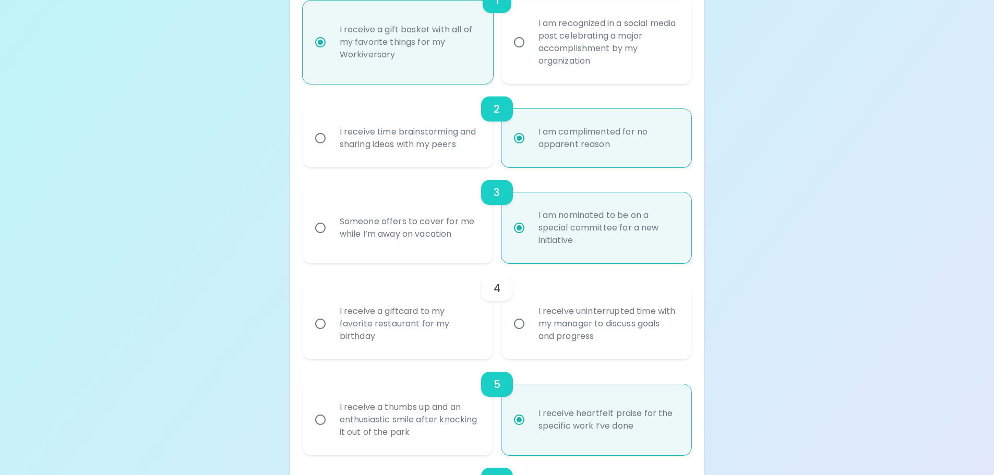
radio input "false"
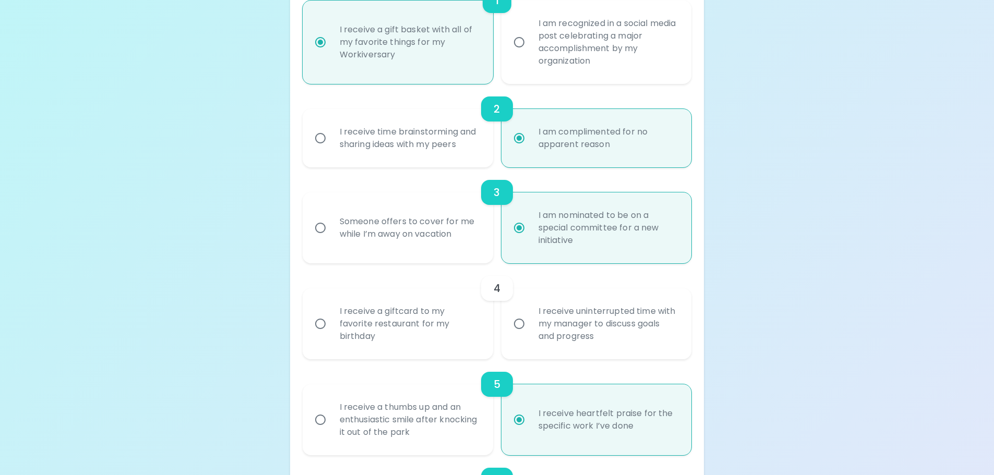
radio input "false"
radio input "true"
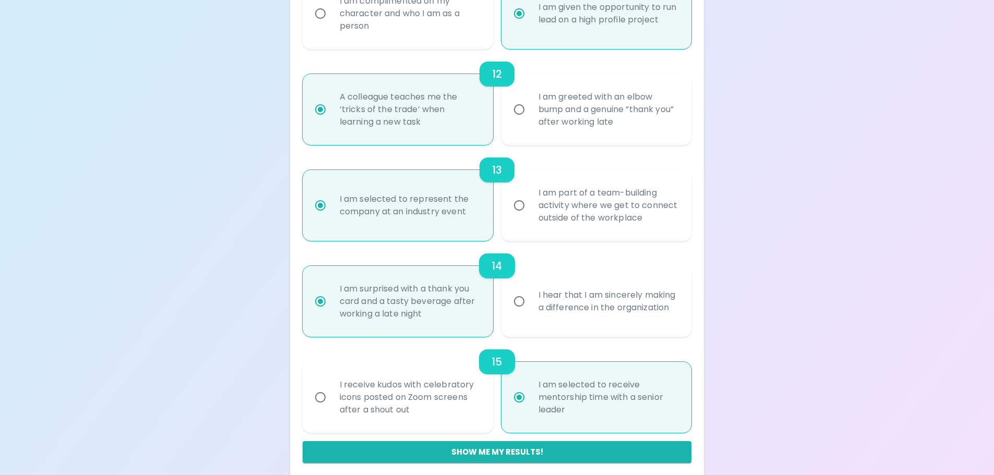
scroll to position [1266, 0]
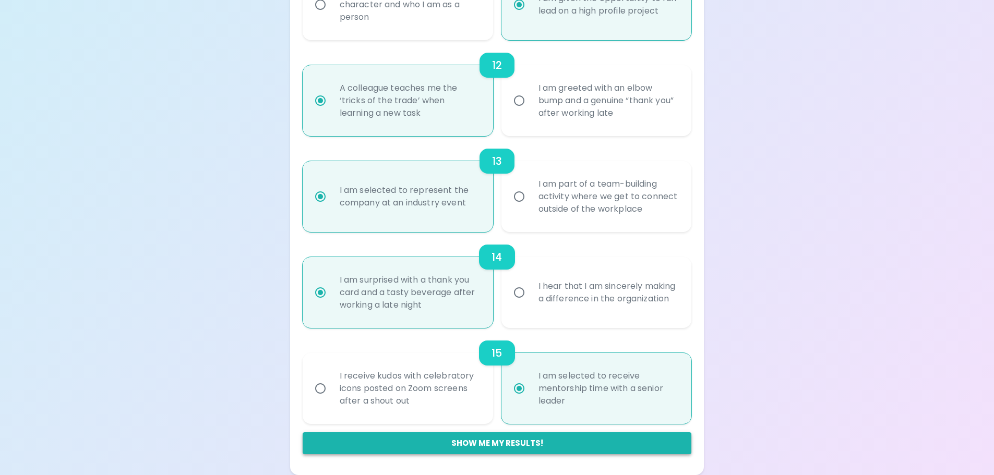
radio input "true"
click at [502, 450] on button "Show me my results!" at bounding box center [497, 444] width 389 height 22
radio input "false"
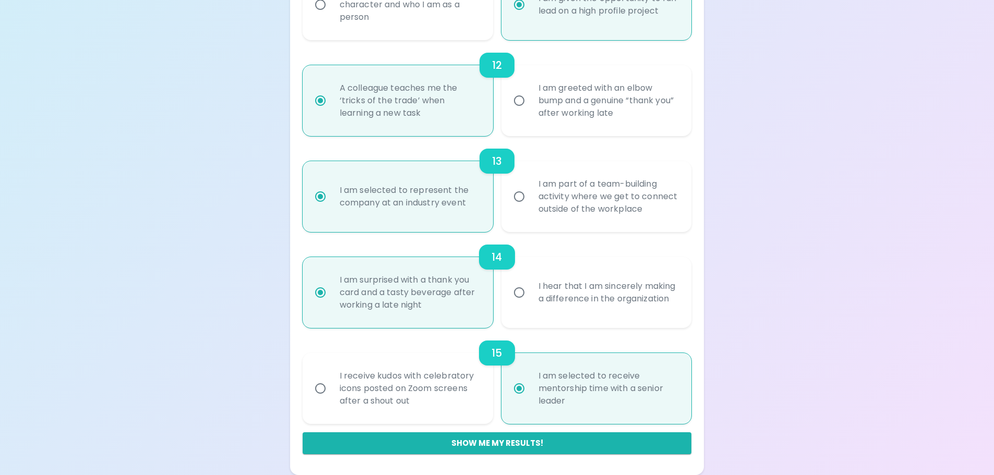
radio input "false"
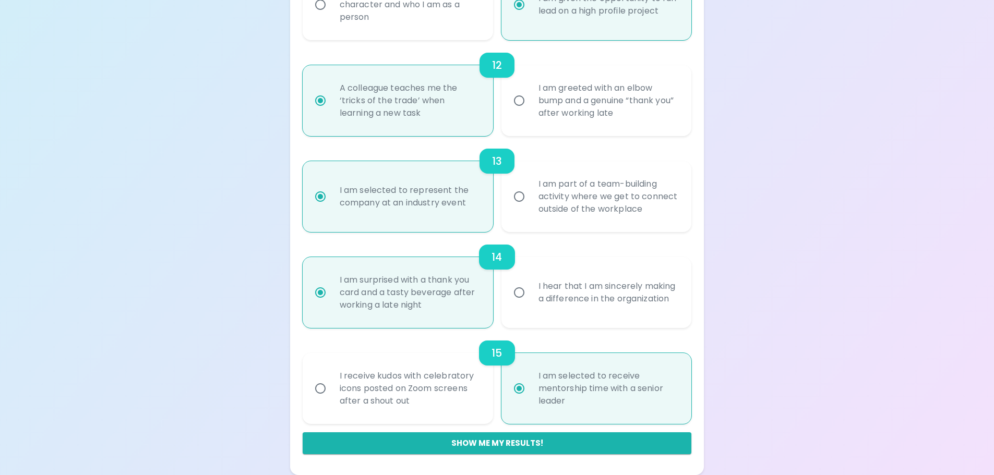
radio input "false"
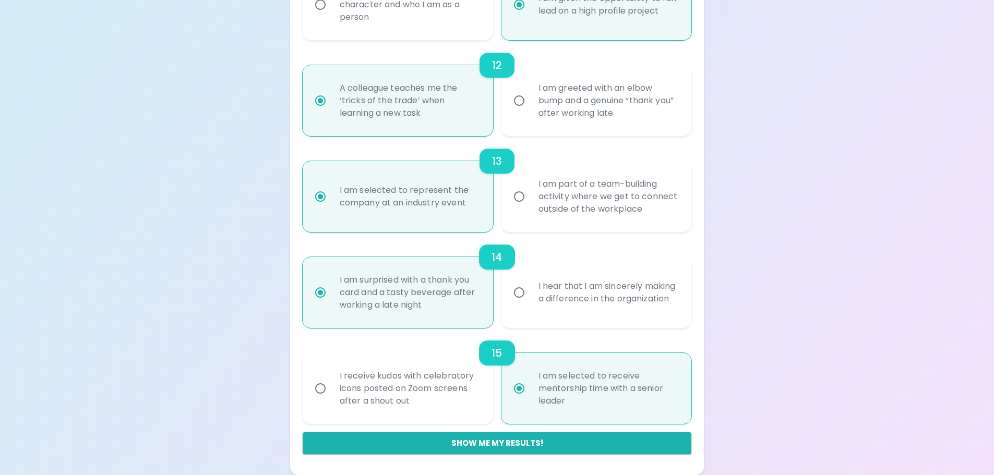
radio input "true"
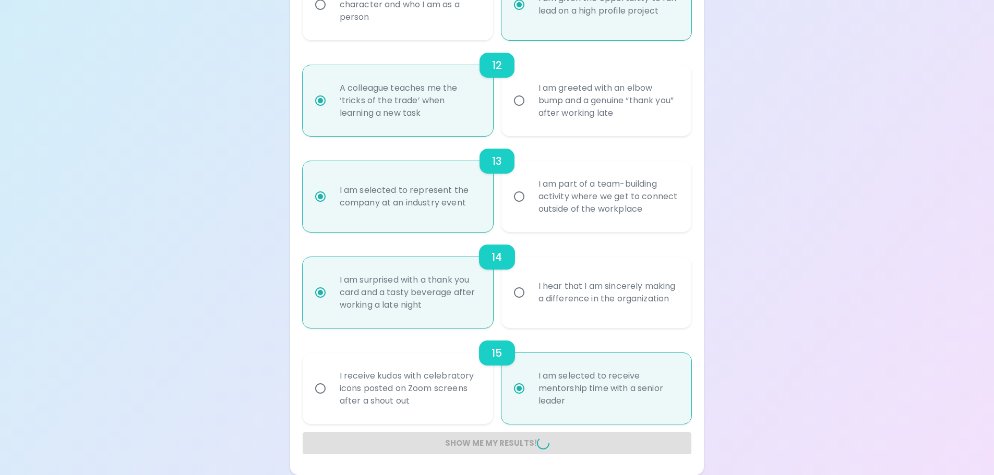
radio input "false"
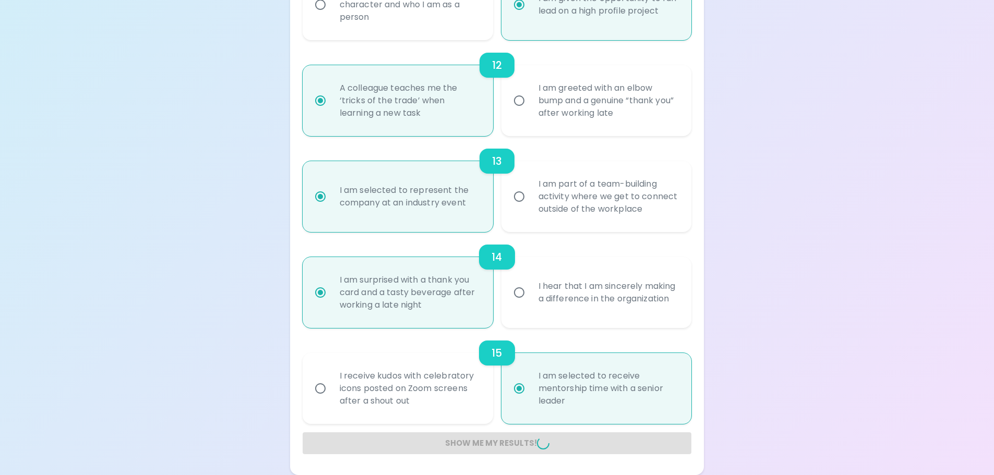
radio input "false"
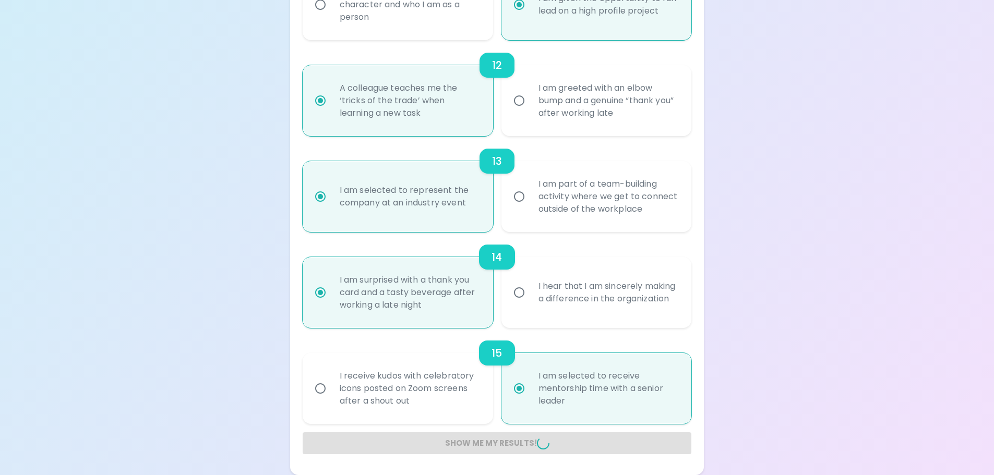
radio input "false"
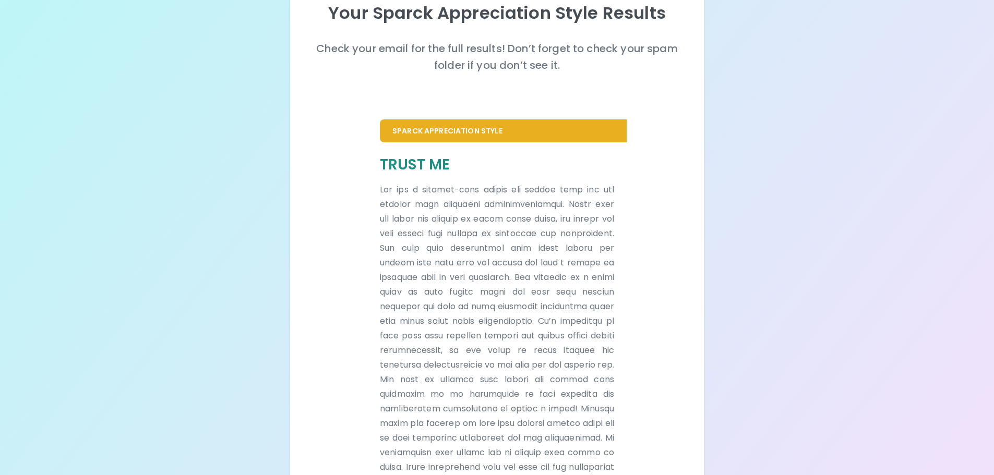
scroll to position [0, 0]
